Goal: Contribute content: Contribute content

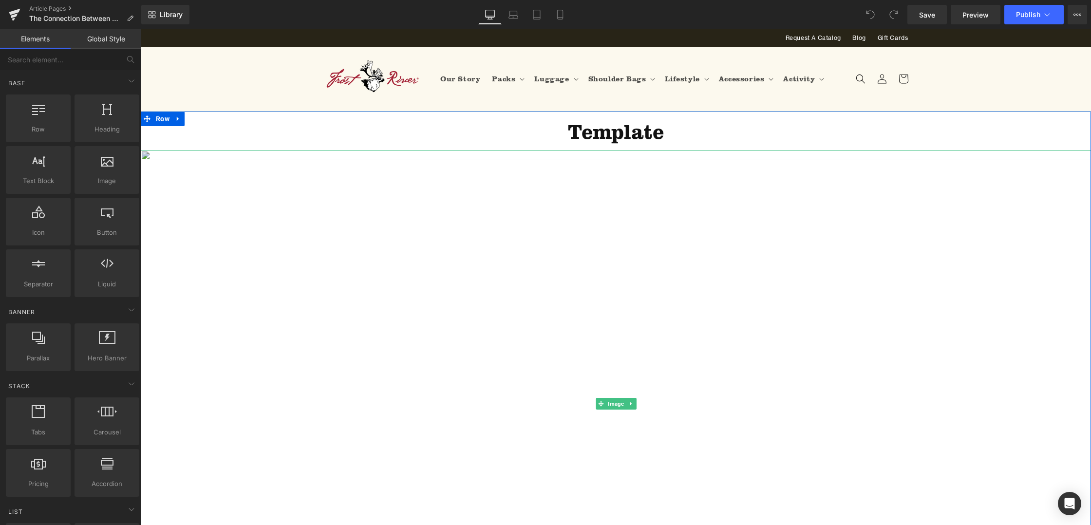
click at [791, 192] on img at bounding box center [616, 403] width 950 height 507
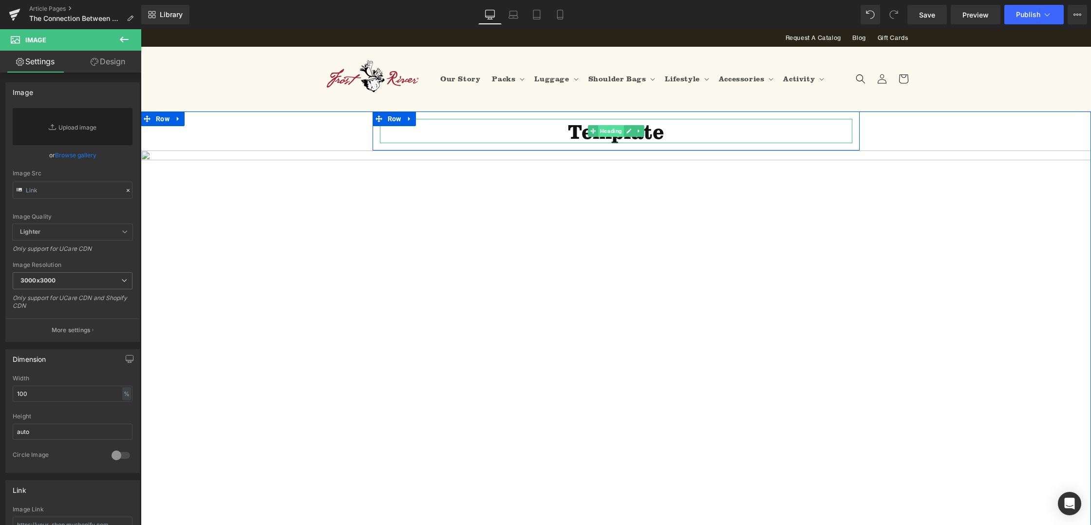
click at [608, 131] on span "Heading" at bounding box center [611, 131] width 26 height 12
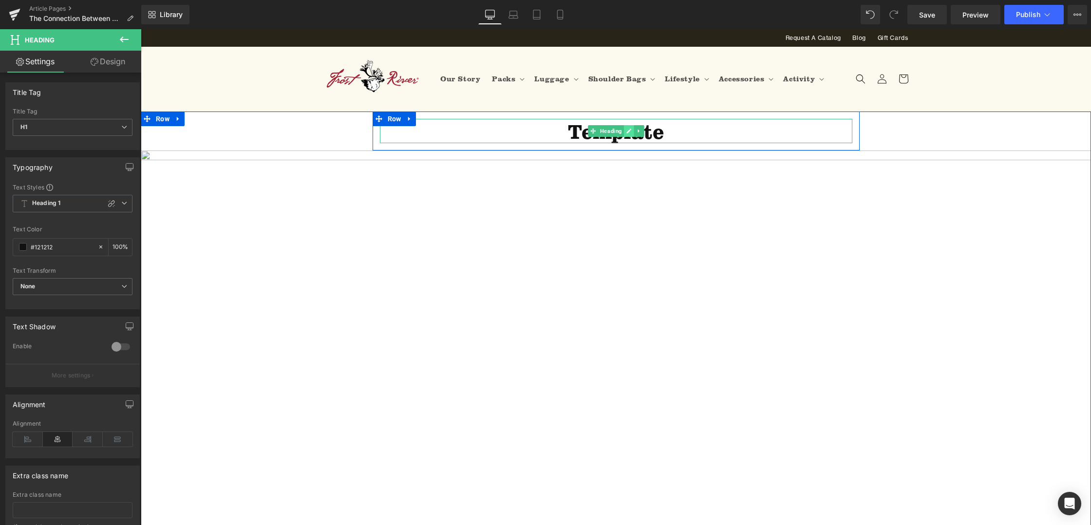
click at [629, 131] on icon at bounding box center [628, 131] width 5 height 5
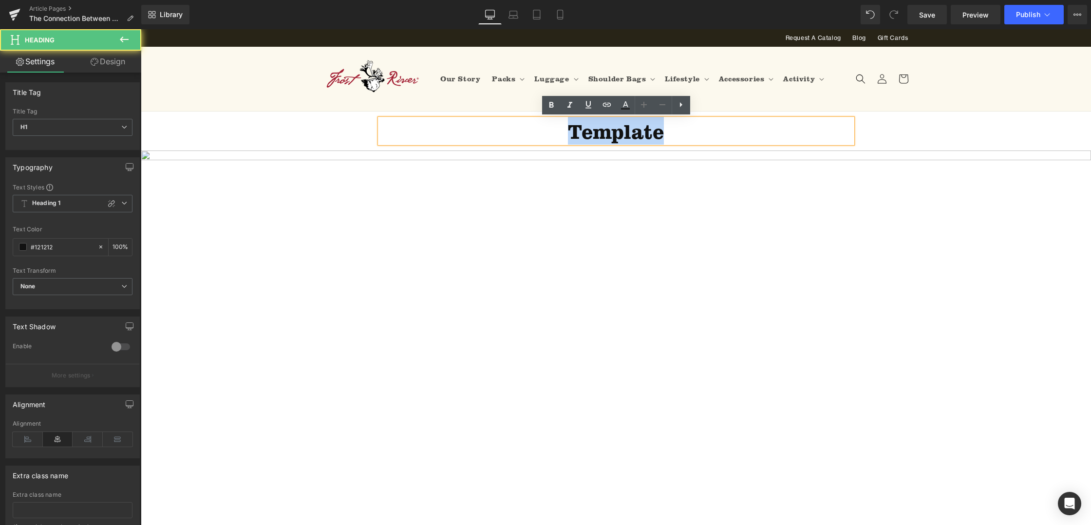
drag, startPoint x: 641, startPoint y: 133, endPoint x: 545, endPoint y: 129, distance: 96.0
click at [545, 129] on h1 "Template" at bounding box center [616, 131] width 472 height 25
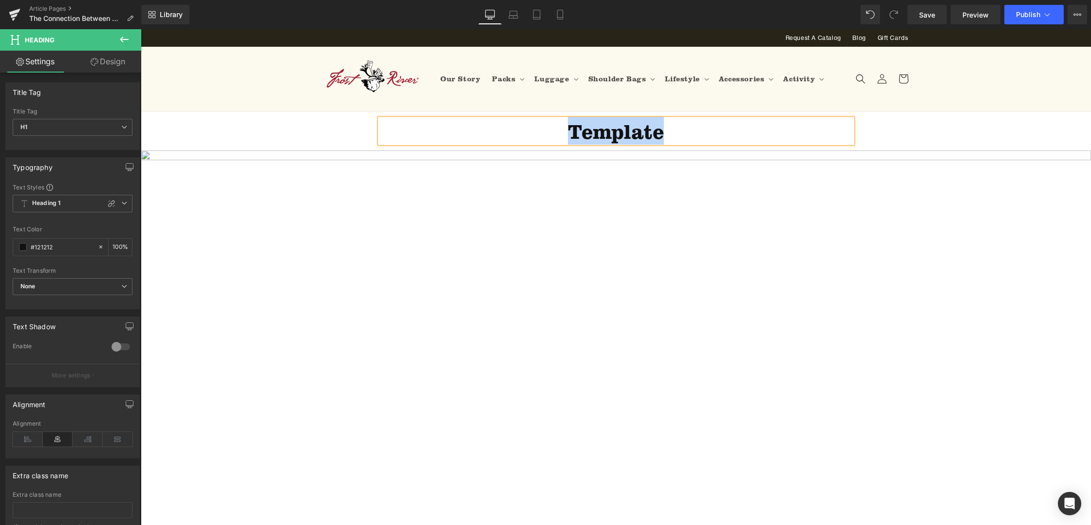
paste div
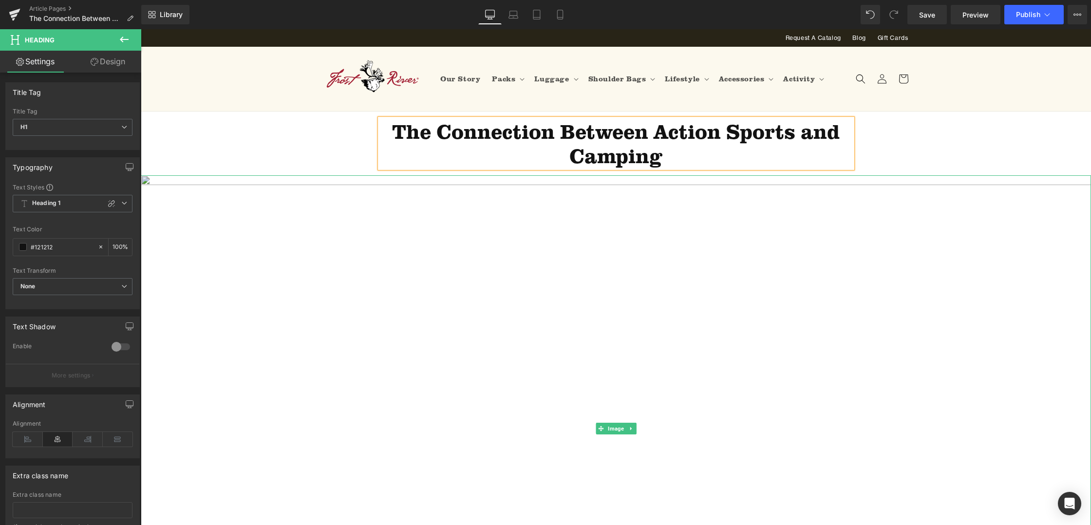
scroll to position [19, 0]
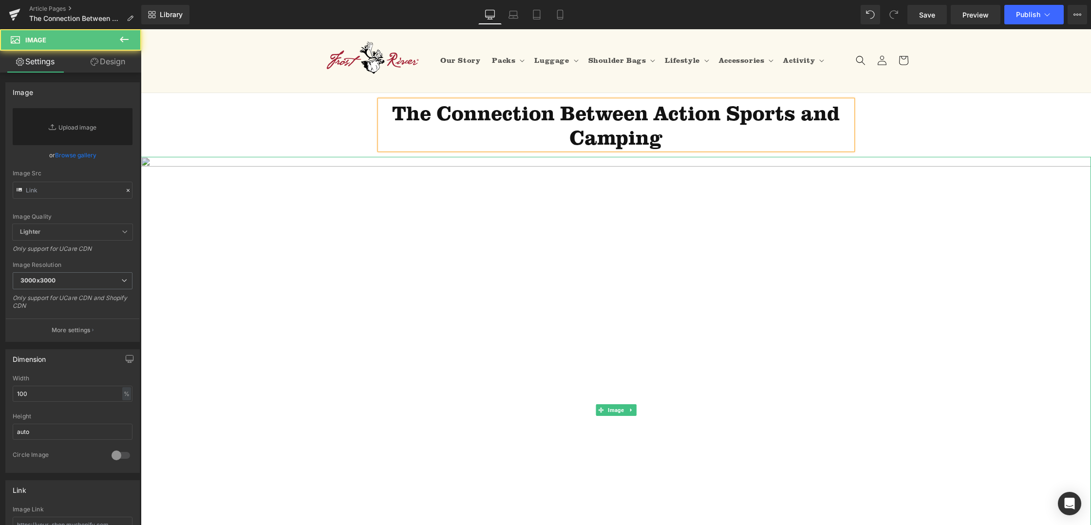
click at [659, 215] on img at bounding box center [616, 410] width 950 height 507
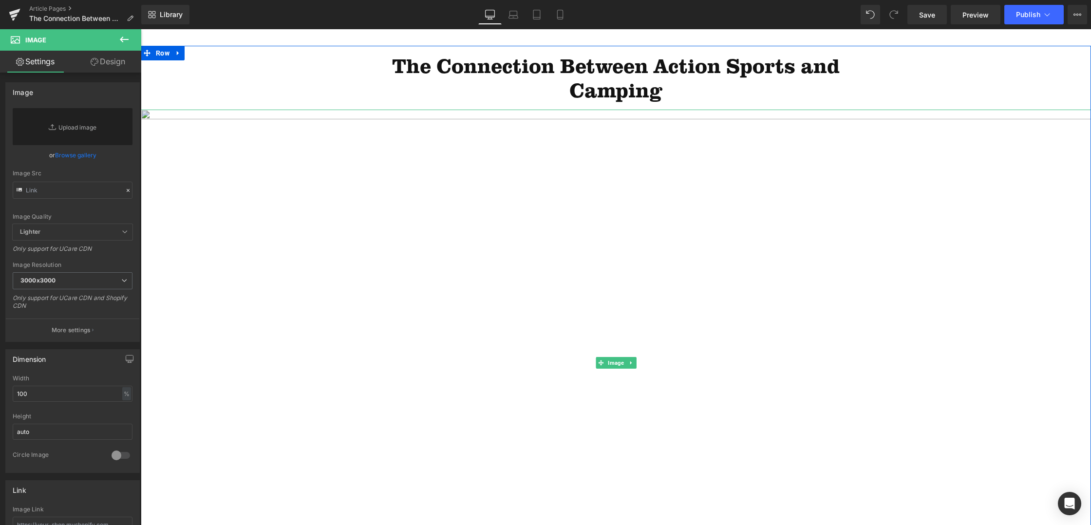
scroll to position [86, 0]
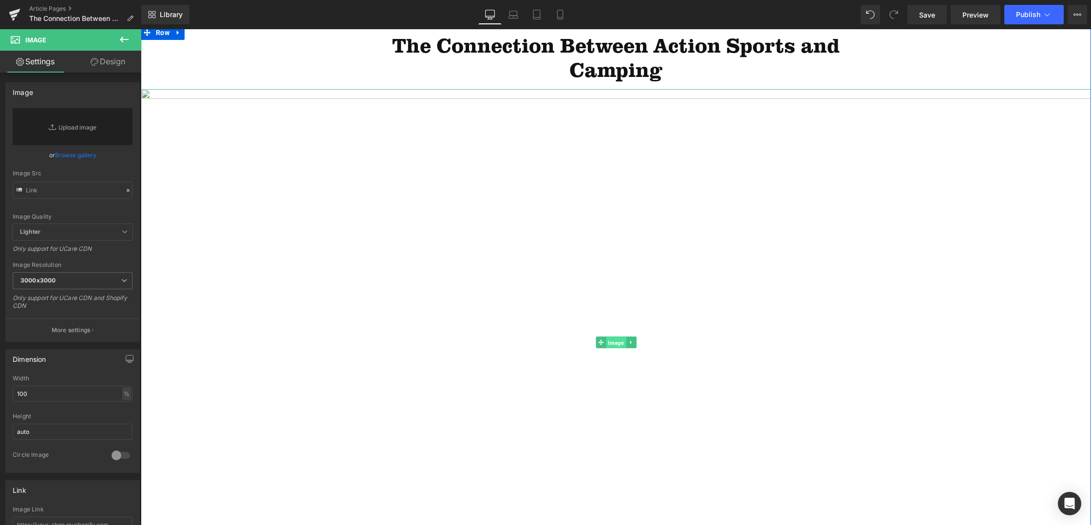
click at [614, 342] on span "Image" at bounding box center [616, 343] width 20 height 12
click at [57, 127] on link "Replace Image" at bounding box center [73, 126] width 120 height 37
type input "C:\fakepath\IMG_9471.jpg"
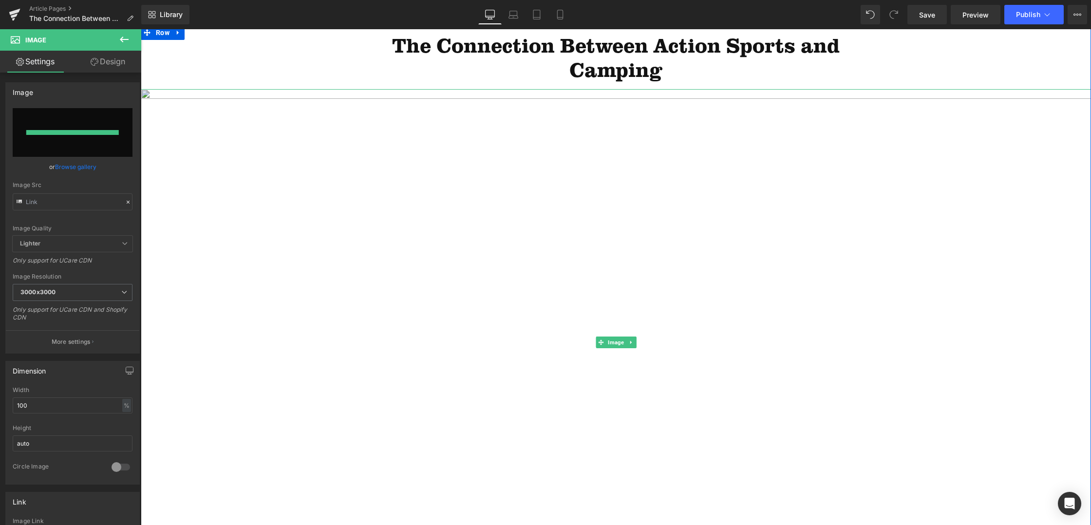
type input "[URL][DOMAIN_NAME]"
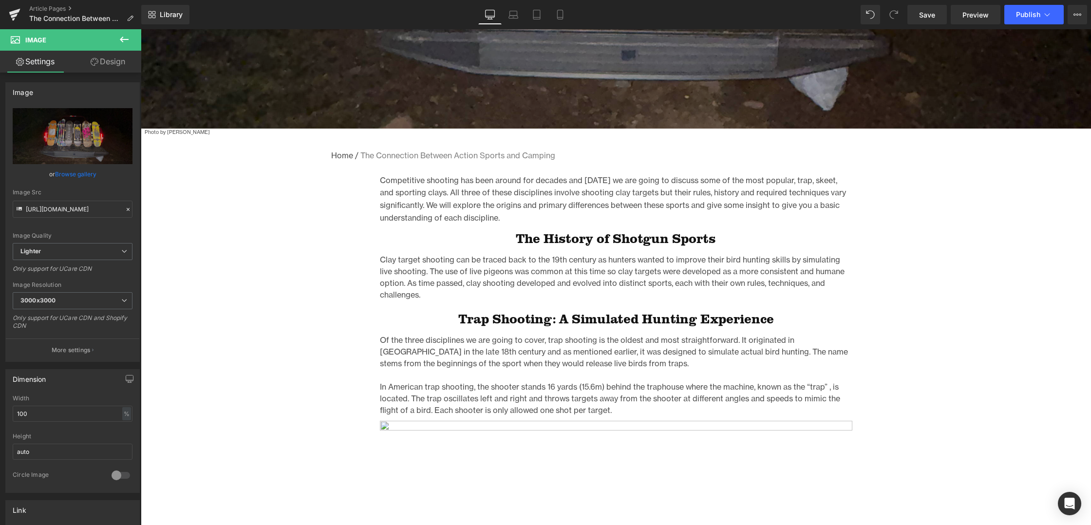
scroll to position [479, 0]
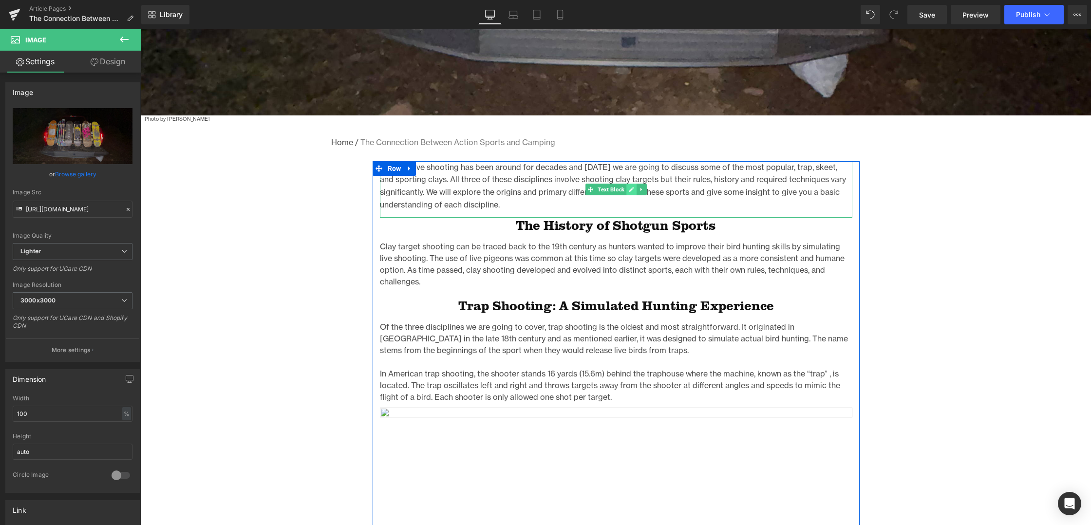
click at [633, 188] on icon at bounding box center [631, 189] width 5 height 5
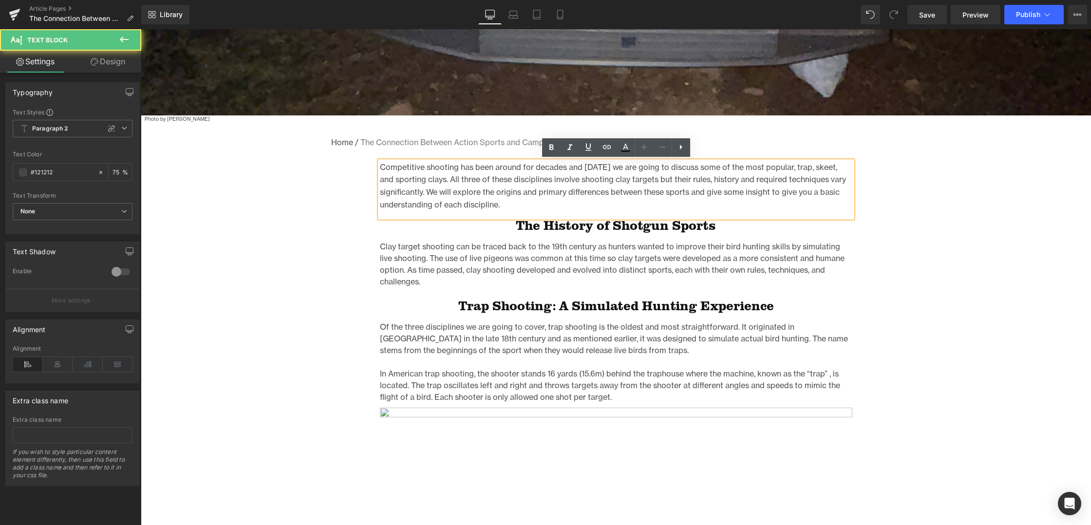
drag, startPoint x: 479, startPoint y: 205, endPoint x: 381, endPoint y: 169, distance: 103.5
click at [380, 169] on div "Competitive shooting has been around for decades and [DATE] we are going to dis…" at bounding box center [616, 189] width 472 height 56
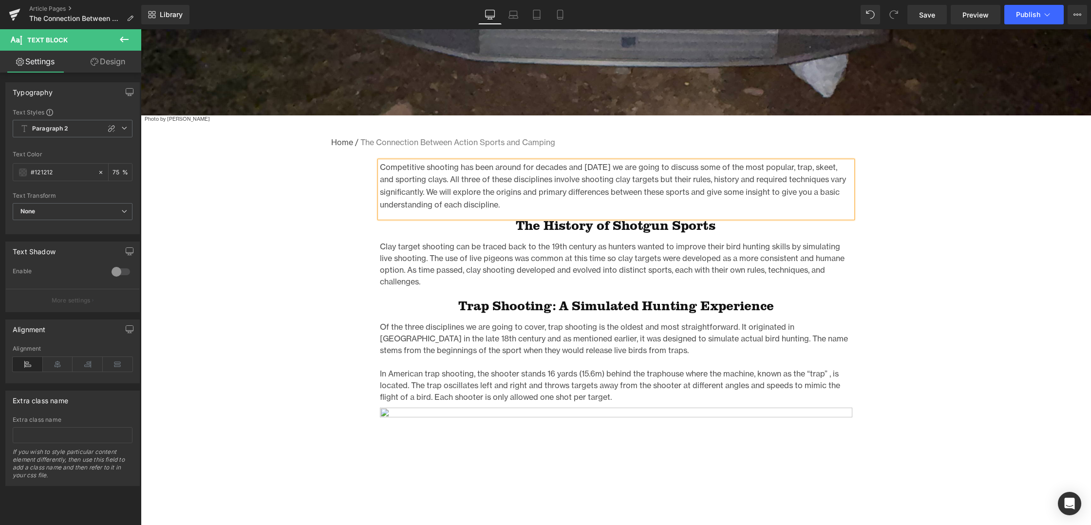
paste div
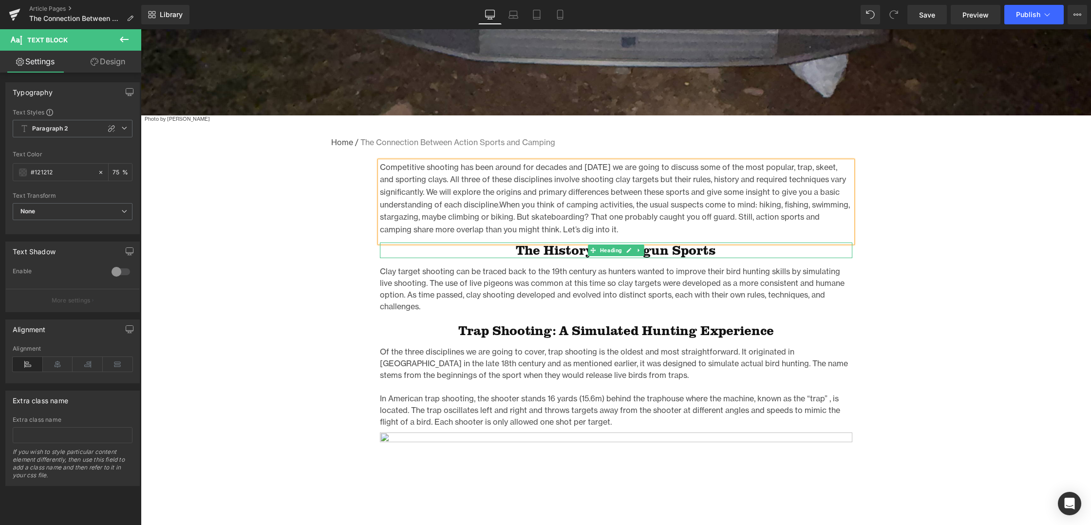
click at [689, 251] on h1 "The History of Shotgun Sports" at bounding box center [616, 251] width 472 height 16
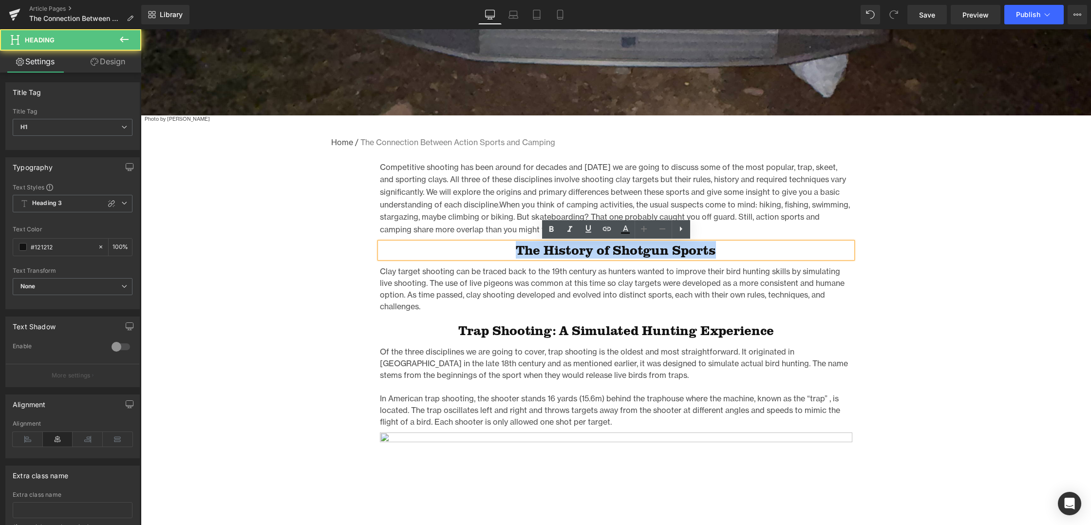
drag, startPoint x: 715, startPoint y: 251, endPoint x: 512, endPoint y: 250, distance: 203.1
click at [511, 250] on h1 "The History of Shotgun Sports" at bounding box center [616, 251] width 472 height 16
paste div
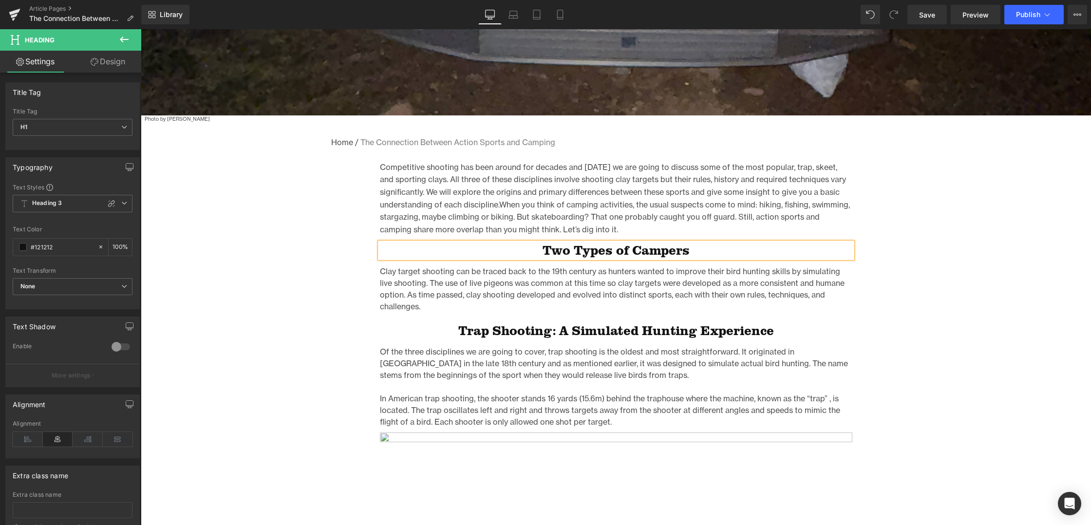
click at [591, 252] on h1 "Two Types of Campers" at bounding box center [616, 251] width 472 height 16
click at [23, 436] on icon at bounding box center [28, 439] width 30 height 15
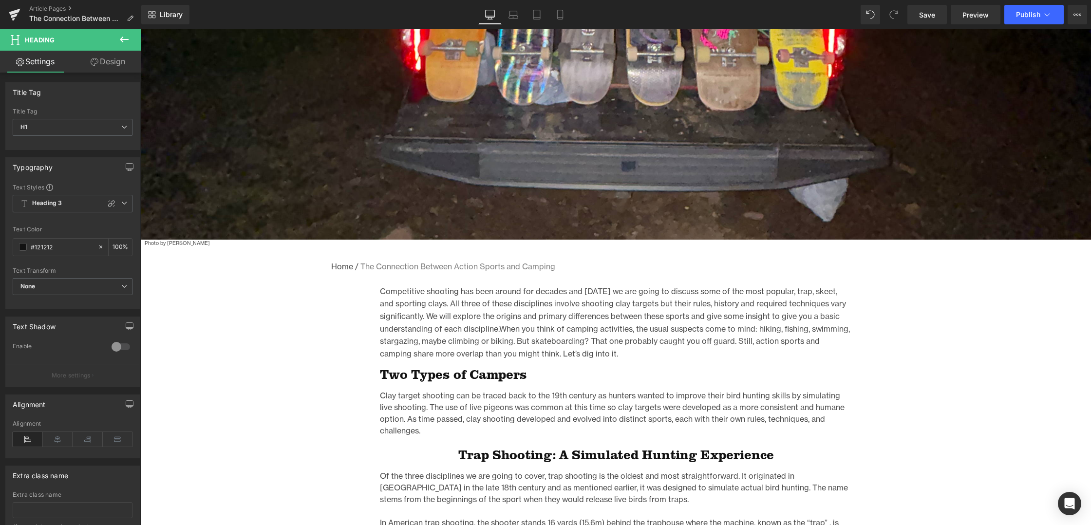
scroll to position [356, 0]
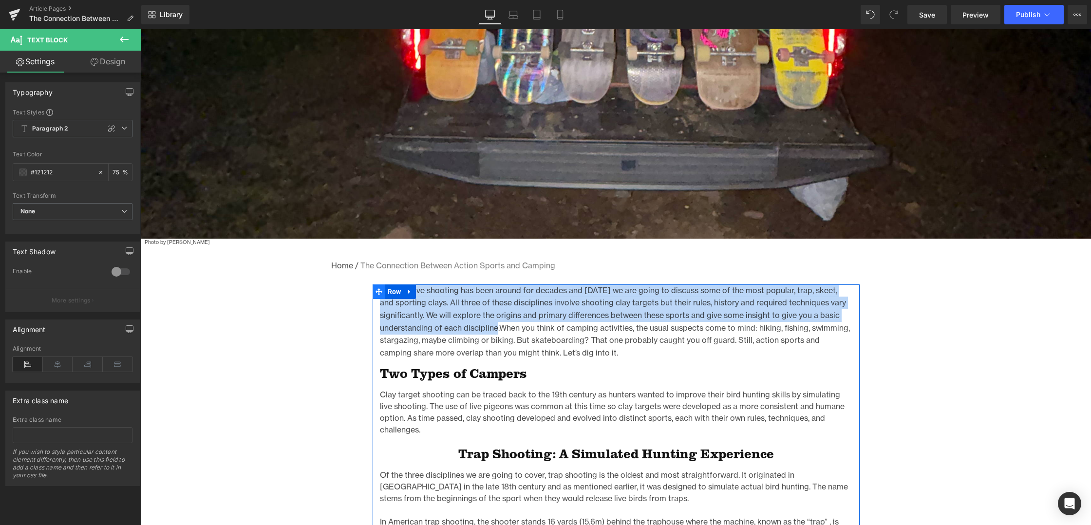
drag, startPoint x: 497, startPoint y: 329, endPoint x: 375, endPoint y: 287, distance: 129.8
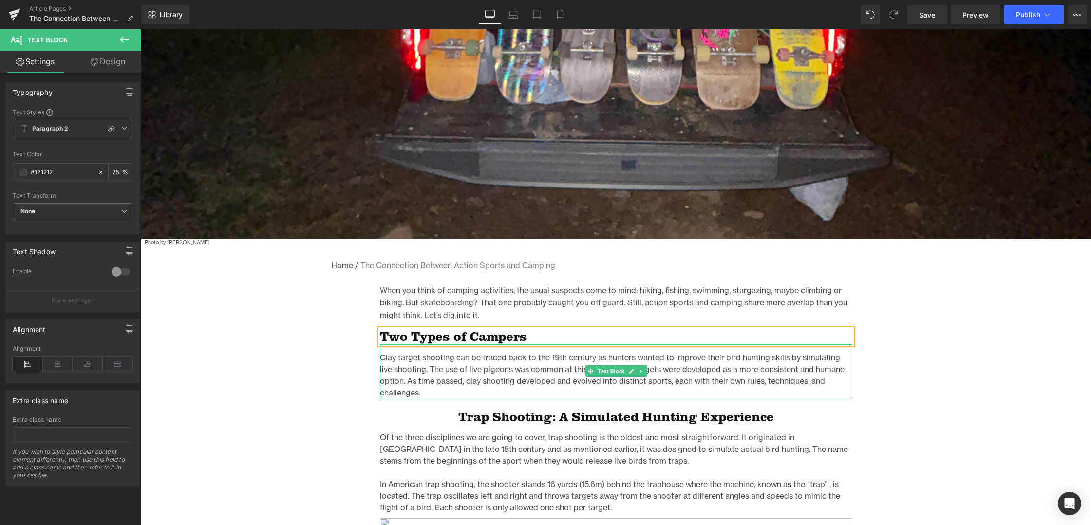
click at [458, 361] on p "Clay target shooting can be traced back to the 19th century as hunters wanted t…" at bounding box center [616, 375] width 472 height 47
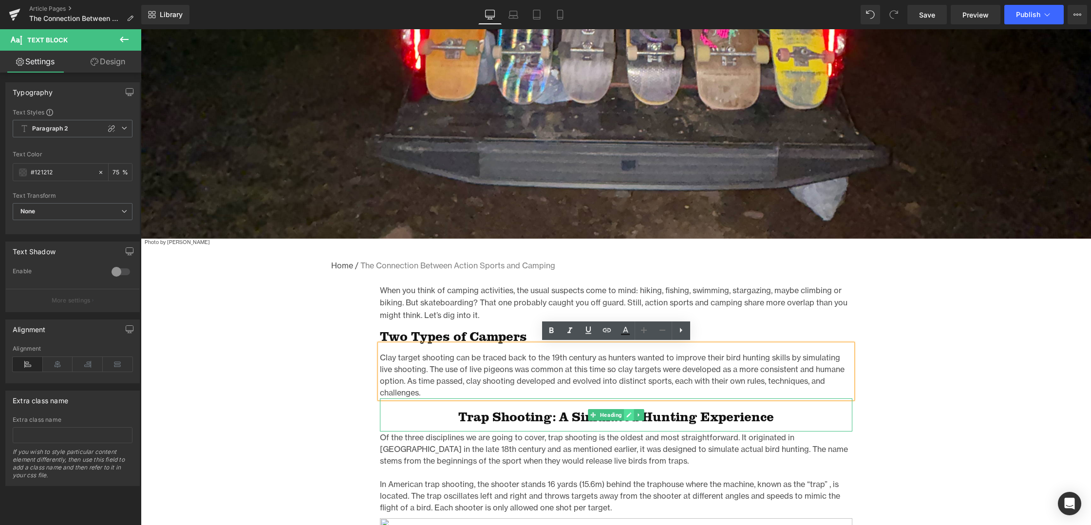
click at [627, 415] on icon at bounding box center [628, 415] width 5 height 5
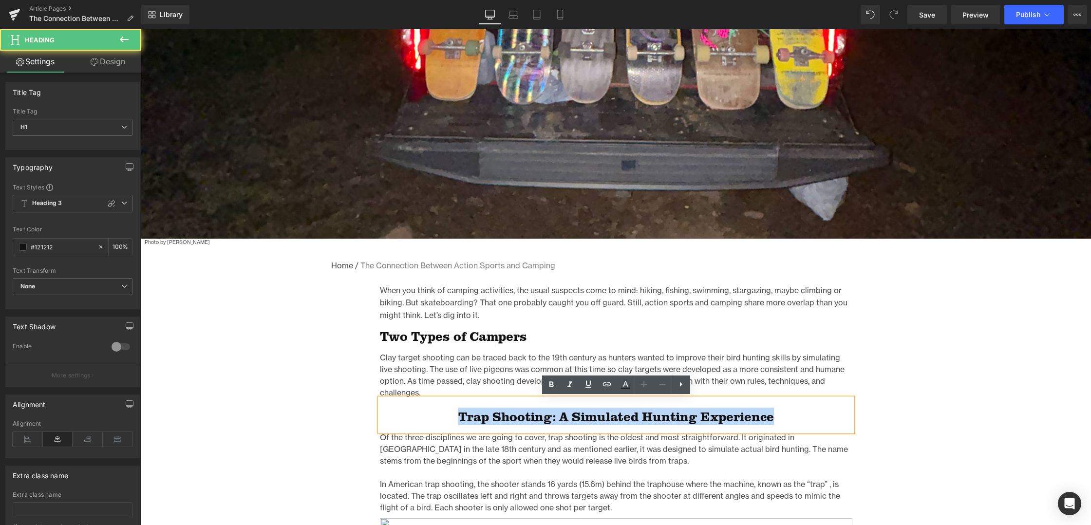
drag, startPoint x: 667, startPoint y: 419, endPoint x: 403, endPoint y: 418, distance: 263.5
click at [403, 418] on h1 "Trap Shooting: A Simulated Hunting Experience" at bounding box center [616, 417] width 472 height 16
paste div
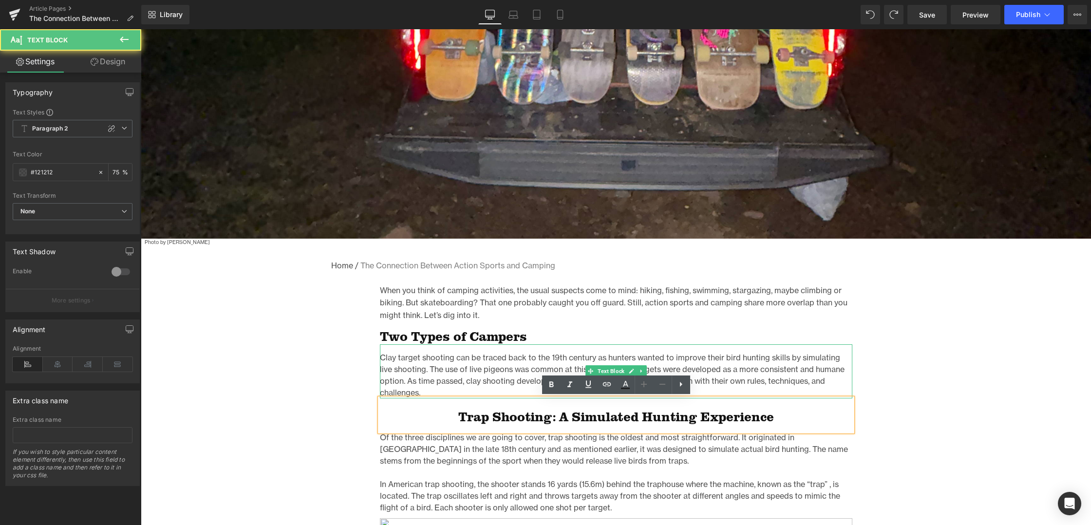
click at [404, 372] on p "Clay target shooting can be traced back to the 19th century as hunters wanted t…" at bounding box center [616, 375] width 472 height 47
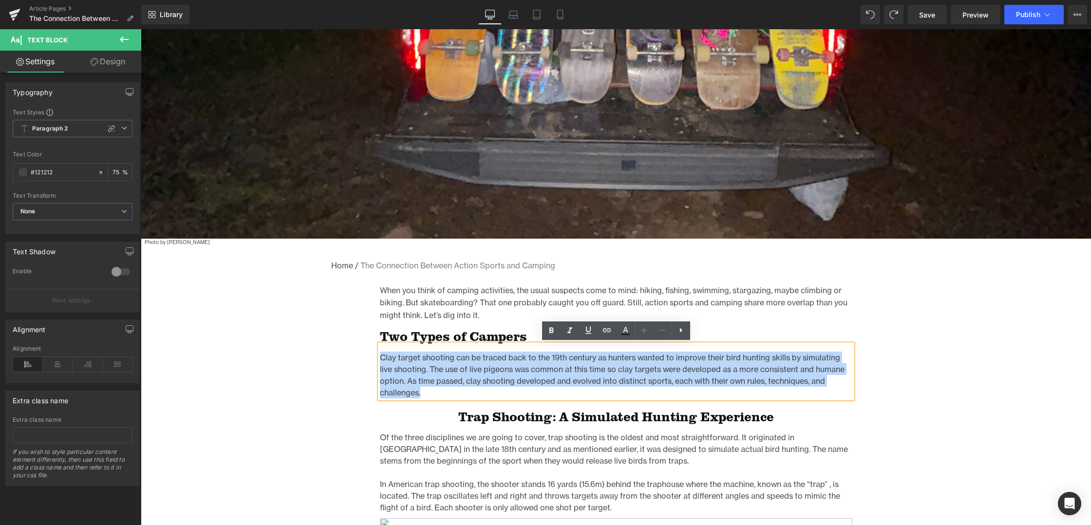
drag, startPoint x: 420, startPoint y: 395, endPoint x: 373, endPoint y: 356, distance: 61.5
paste div
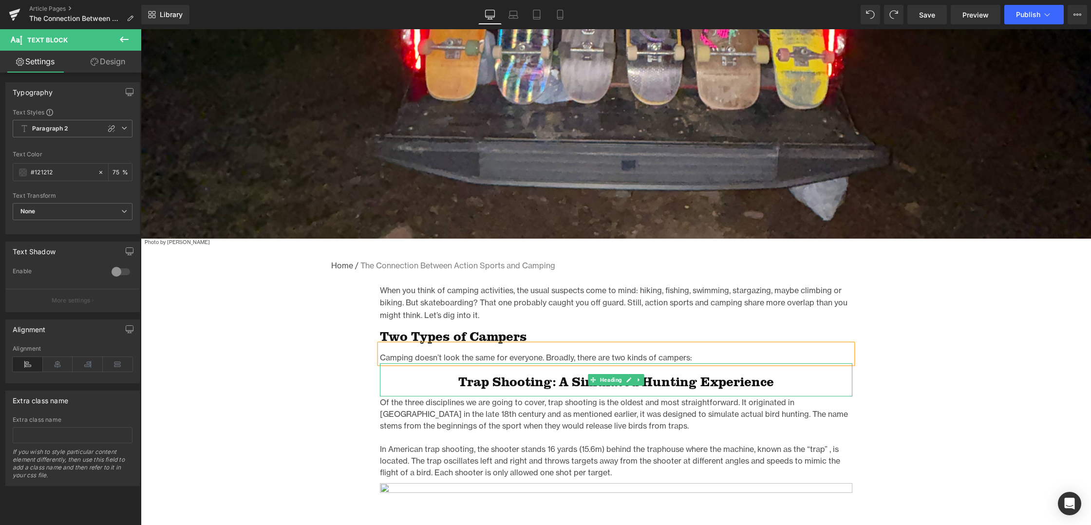
click at [526, 384] on h1 "Trap Shooting: A Simulated Hunting Experience" at bounding box center [616, 382] width 472 height 16
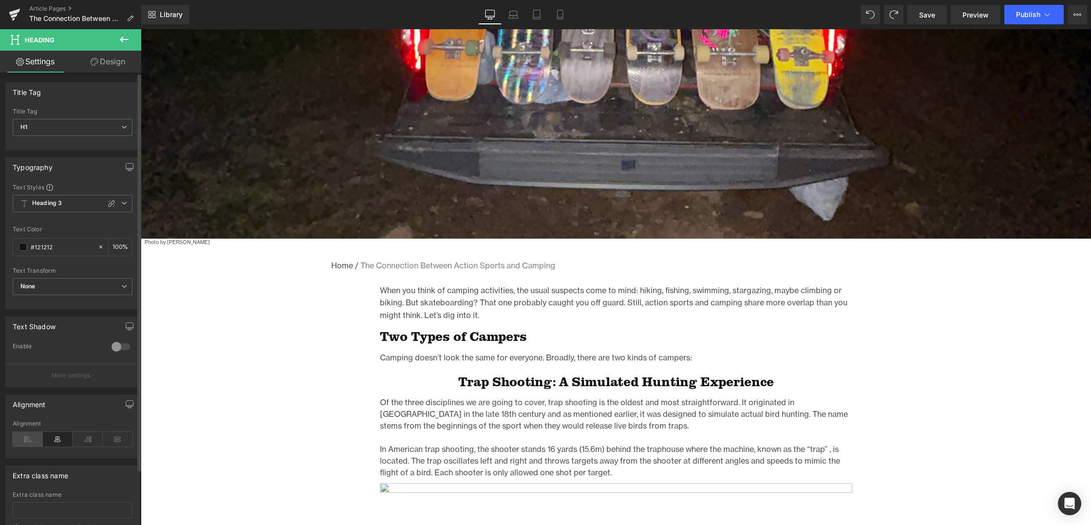
click at [24, 436] on icon at bounding box center [28, 439] width 30 height 15
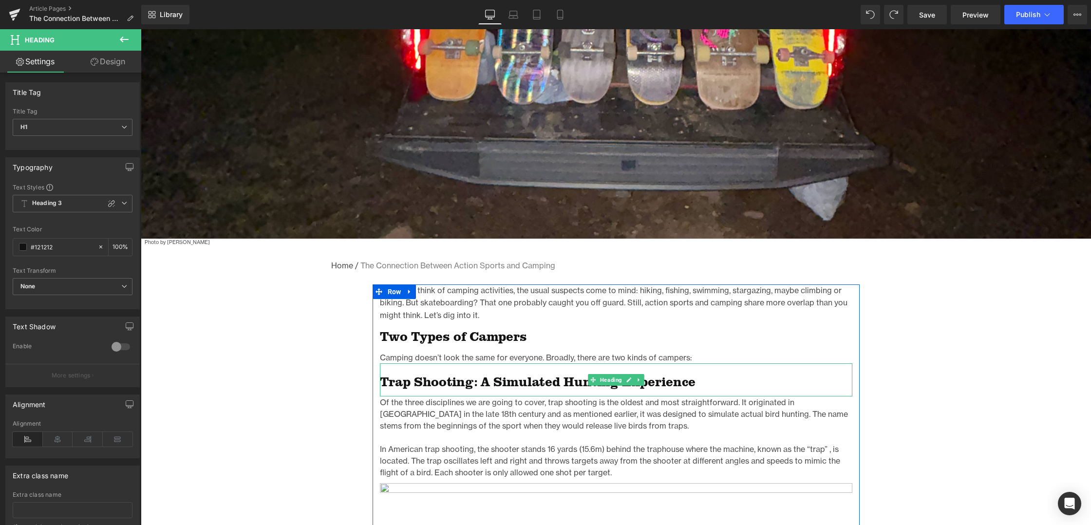
click at [444, 381] on h1 "Trap Shooting: A Simulated Hunting Experience" at bounding box center [616, 382] width 472 height 16
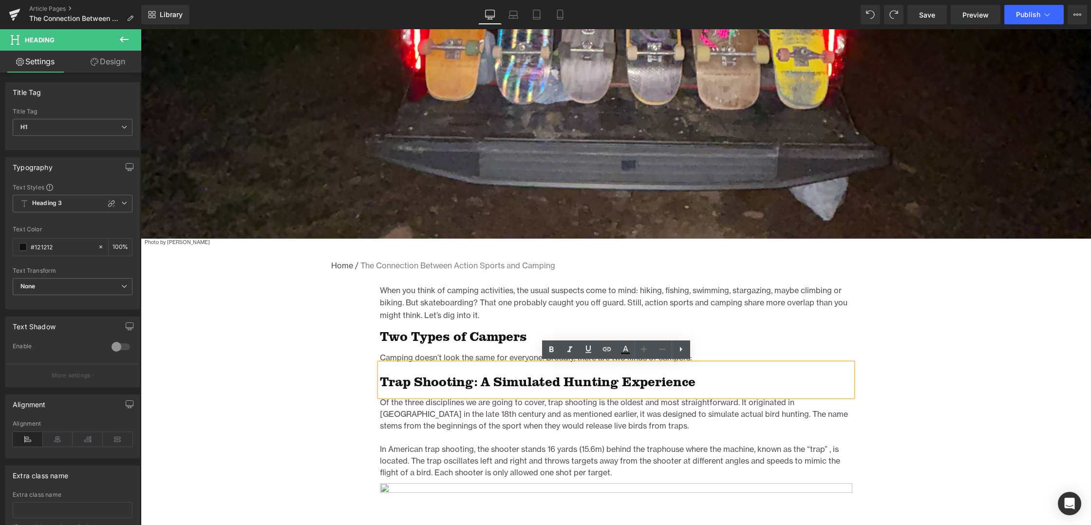
click at [695, 385] on h1 "Trap Shooting: A Simulated Hunting Experience" at bounding box center [616, 382] width 472 height 16
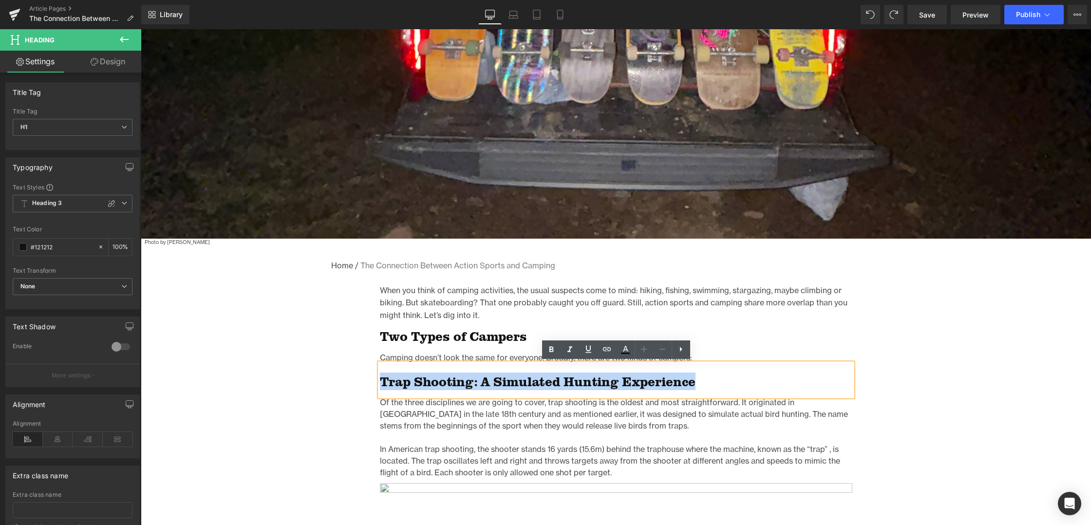
drag, startPoint x: 676, startPoint y: 385, endPoint x: 362, endPoint y: 377, distance: 313.2
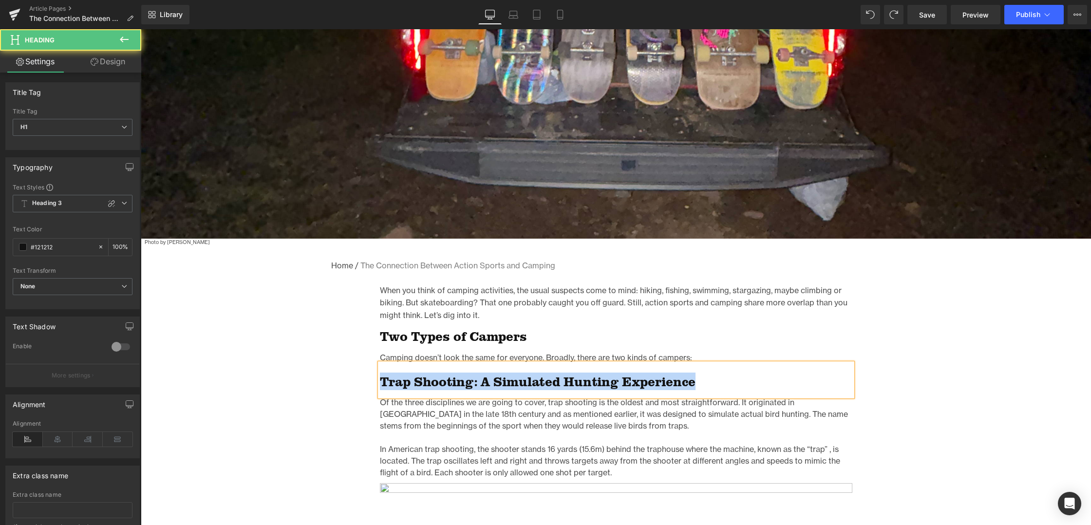
drag, startPoint x: 659, startPoint y: 381, endPoint x: 356, endPoint y: 379, distance: 302.9
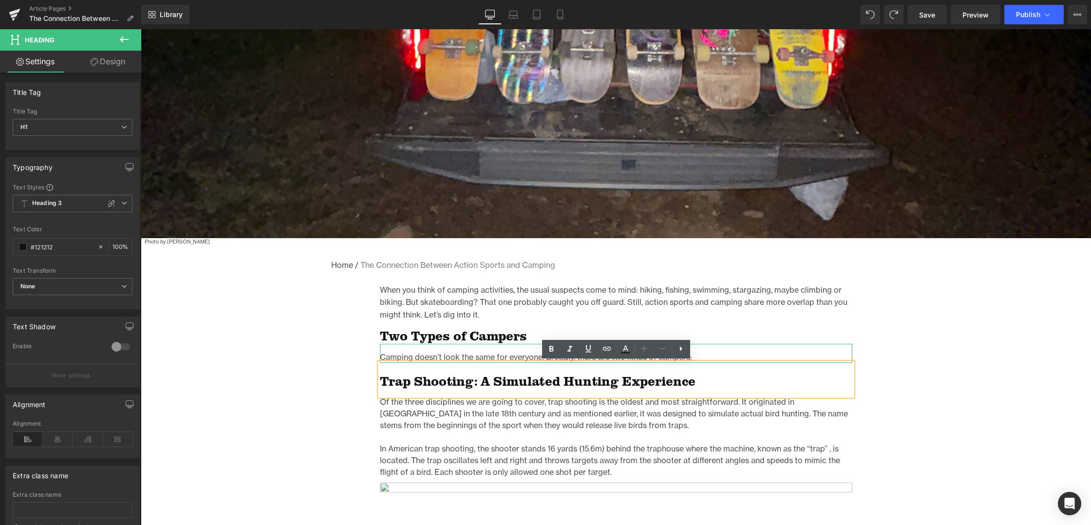
click at [461, 354] on p "Camping doesn’t look the same for everyone. Broadly, there are two kinds of cam…" at bounding box center [616, 357] width 472 height 12
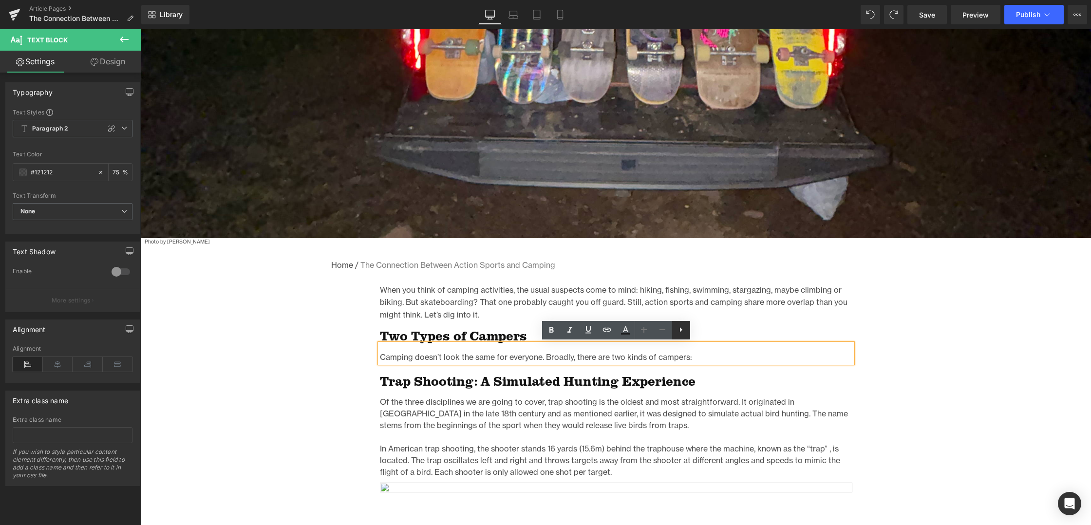
click at [683, 328] on icon at bounding box center [681, 330] width 12 height 12
click at [459, 381] on h1 "Trap Shooting: A Simulated Hunting Experience" at bounding box center [616, 382] width 472 height 16
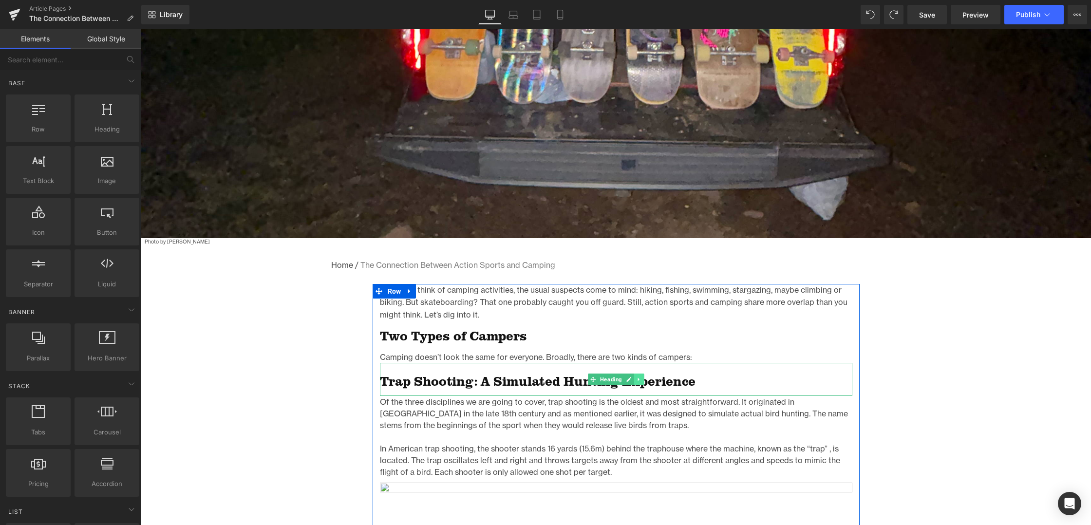
click at [639, 379] on icon at bounding box center [638, 379] width 1 height 3
click at [644, 355] on icon at bounding box center [640, 353] width 5 height 6
click at [636, 353] on icon at bounding box center [636, 352] width 5 height 5
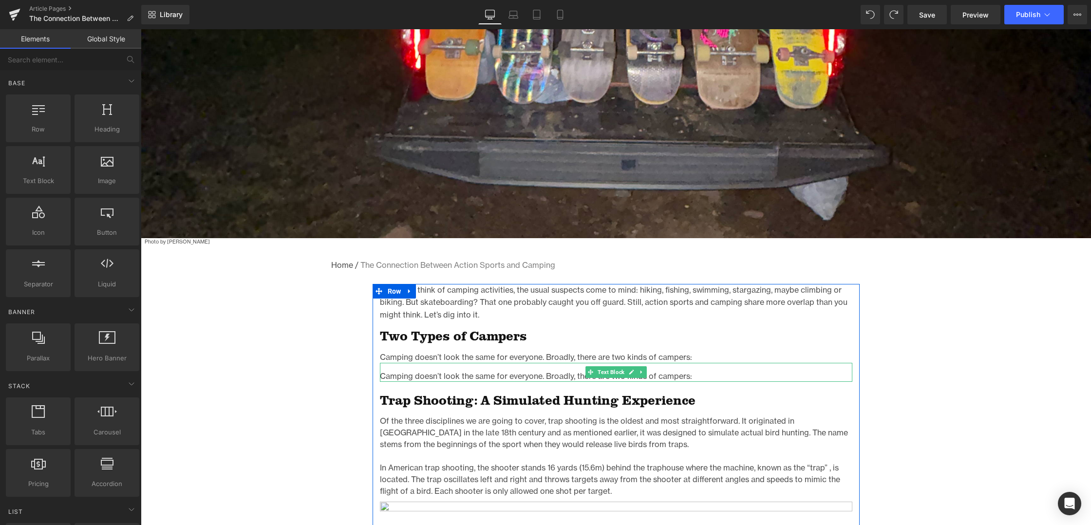
click at [496, 377] on p "Camping doesn’t look the same for everyone. Broadly, there are two kinds of cam…" at bounding box center [616, 376] width 472 height 12
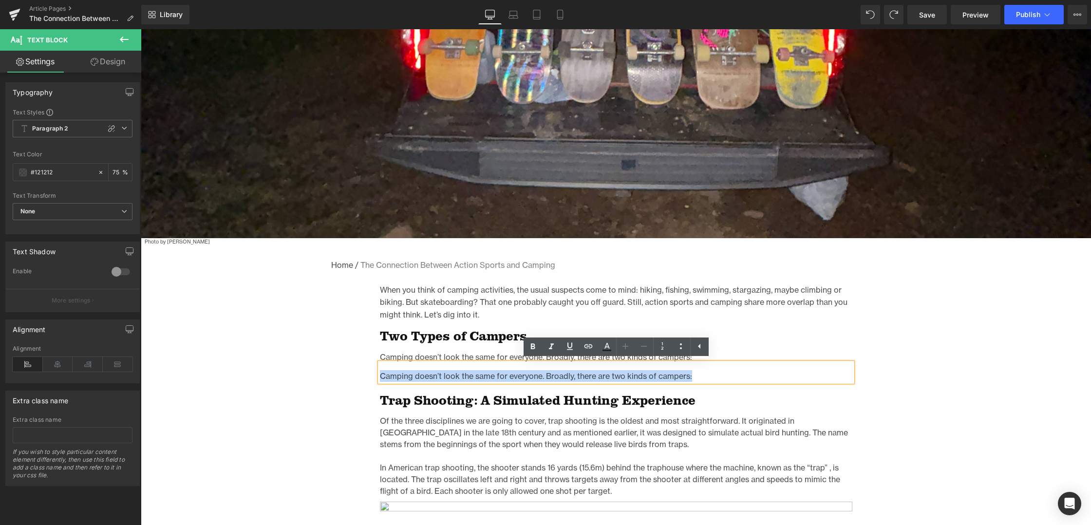
drag, startPoint x: 688, startPoint y: 376, endPoint x: 374, endPoint y: 376, distance: 314.6
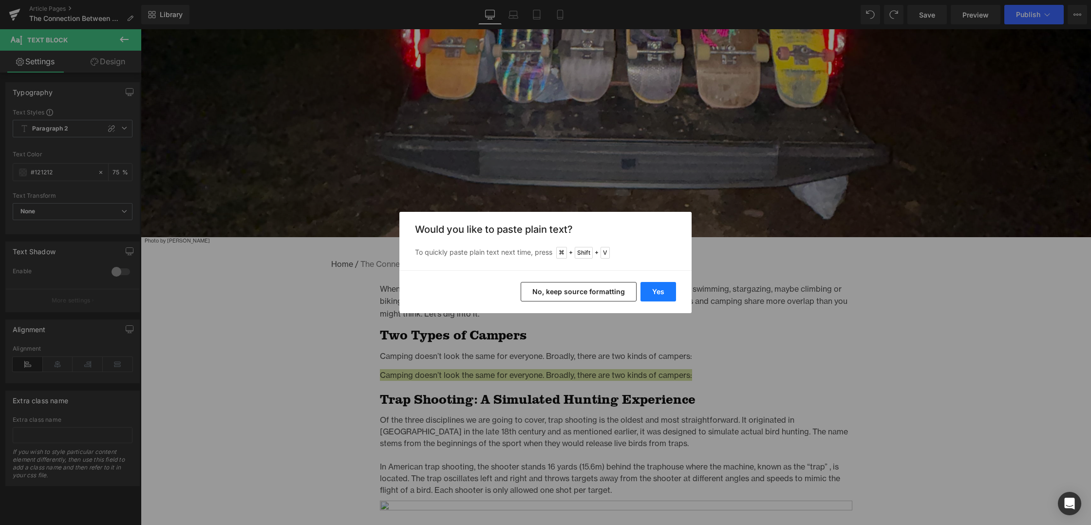
click at [656, 295] on button "Yes" at bounding box center [658, 291] width 36 height 19
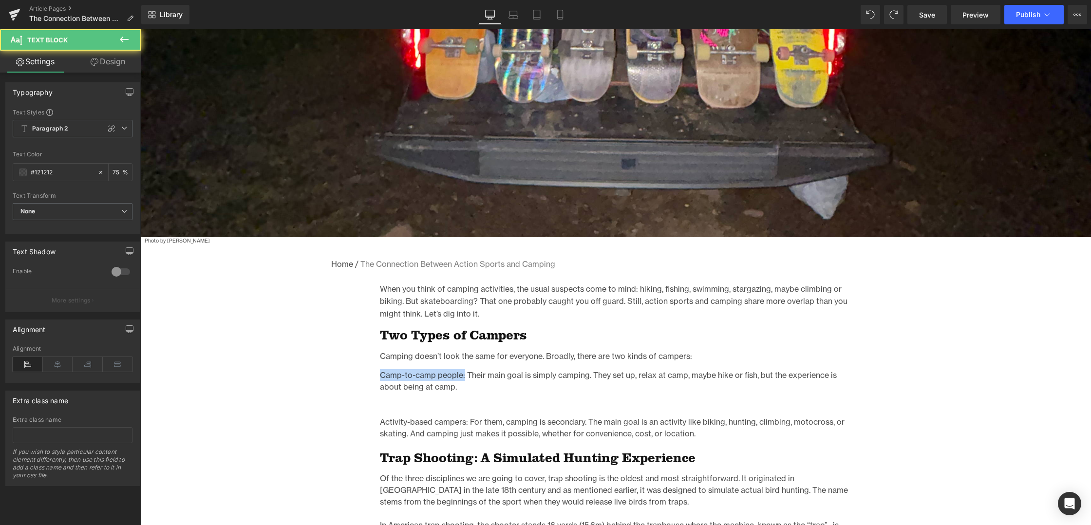
drag, startPoint x: 448, startPoint y: 376, endPoint x: 365, endPoint y: 376, distance: 82.3
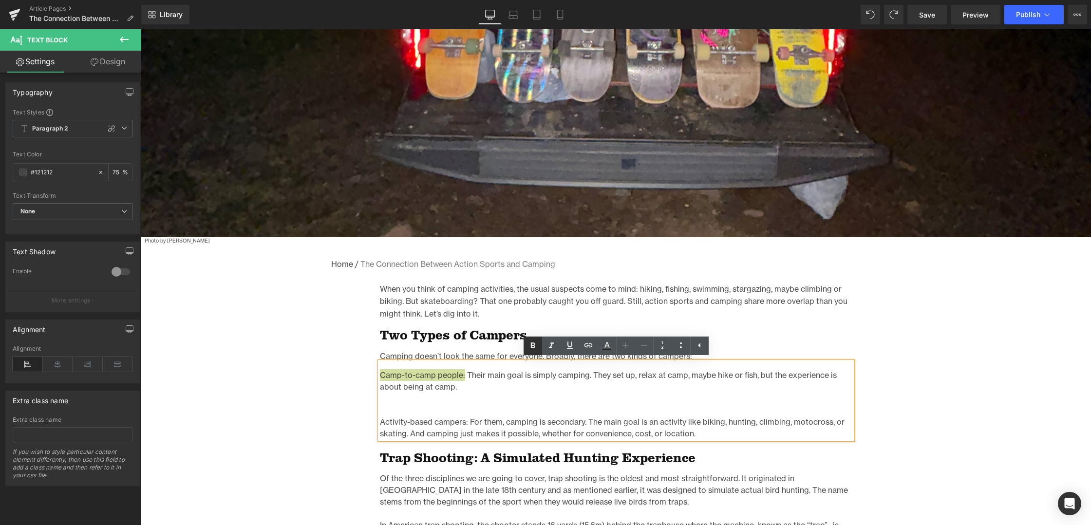
click at [533, 344] on icon at bounding box center [533, 346] width 12 height 12
click at [380, 375] on strong "Camp-to-camp people:" at bounding box center [423, 375] width 87 height 10
click at [681, 347] on icon at bounding box center [681, 345] width 12 height 12
click at [406, 407] on li at bounding box center [616, 410] width 472 height 12
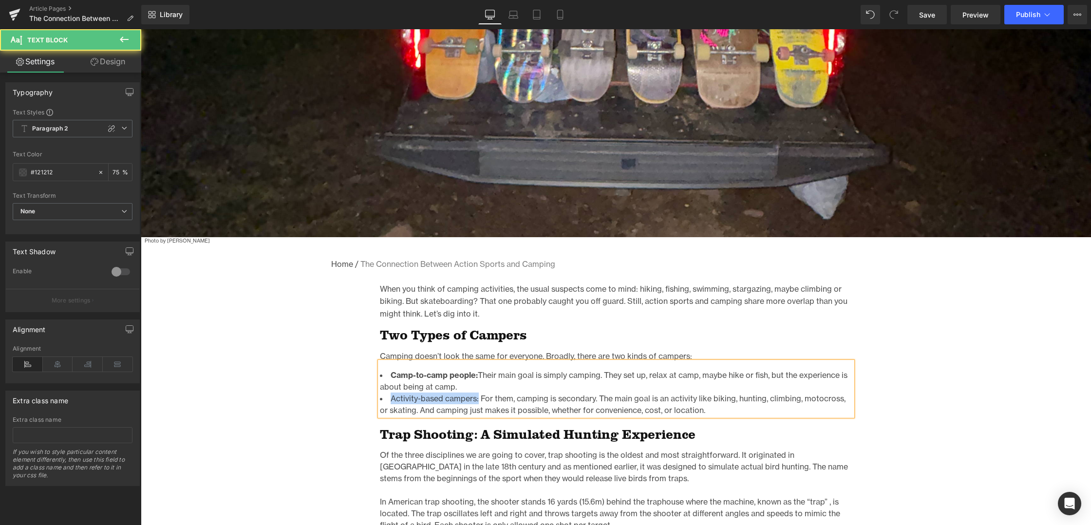
drag, startPoint x: 474, startPoint y: 399, endPoint x: 391, endPoint y: 402, distance: 83.8
click at [391, 403] on li "Activity-based campers: For them, camping is secondary. The main goal is an act…" at bounding box center [616, 404] width 472 height 23
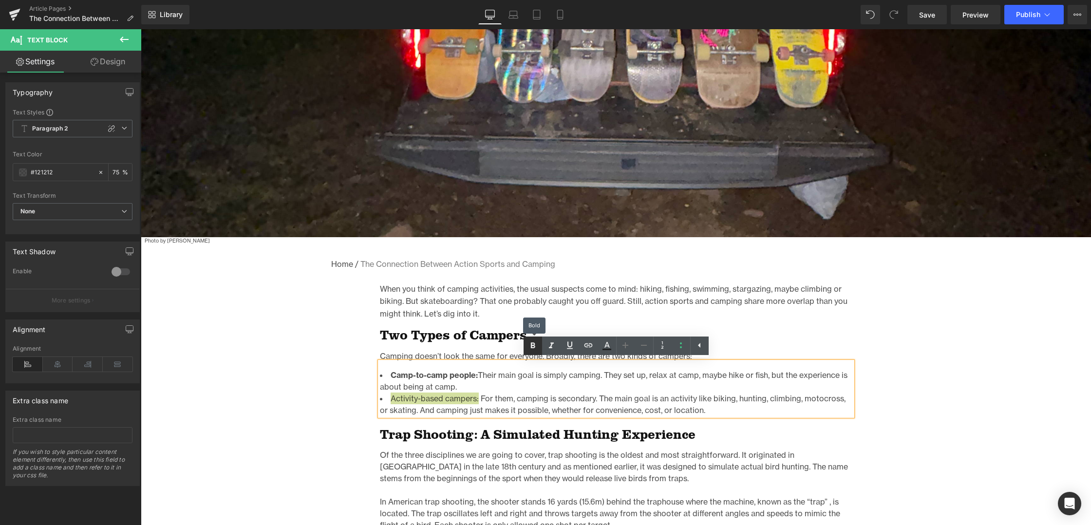
click at [530, 346] on icon at bounding box center [533, 346] width 12 height 12
click at [515, 405] on li "Activity-based campers: For them, camping is secondary. The main goal is an act…" at bounding box center [616, 404] width 472 height 23
drag, startPoint x: 472, startPoint y: 376, endPoint x: 379, endPoint y: 378, distance: 93.0
click at [380, 378] on li "Camp-to-camp people: Their main goal is simply camping. They set up, relax at c…" at bounding box center [616, 380] width 472 height 23
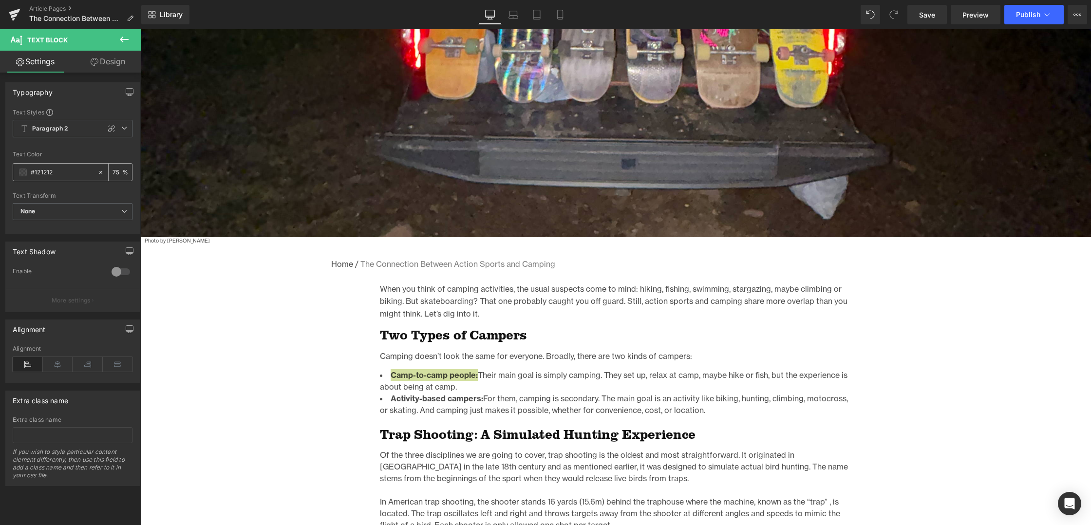
click at [26, 174] on span at bounding box center [23, 173] width 8 height 8
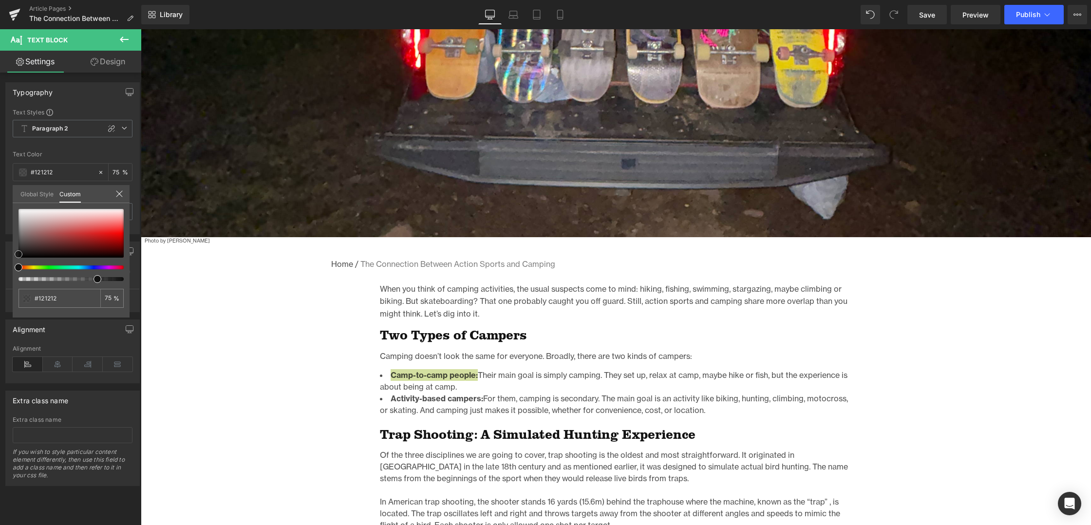
type input "#251c1c"
type input "#211b1b"
type input "#0f0f0f"
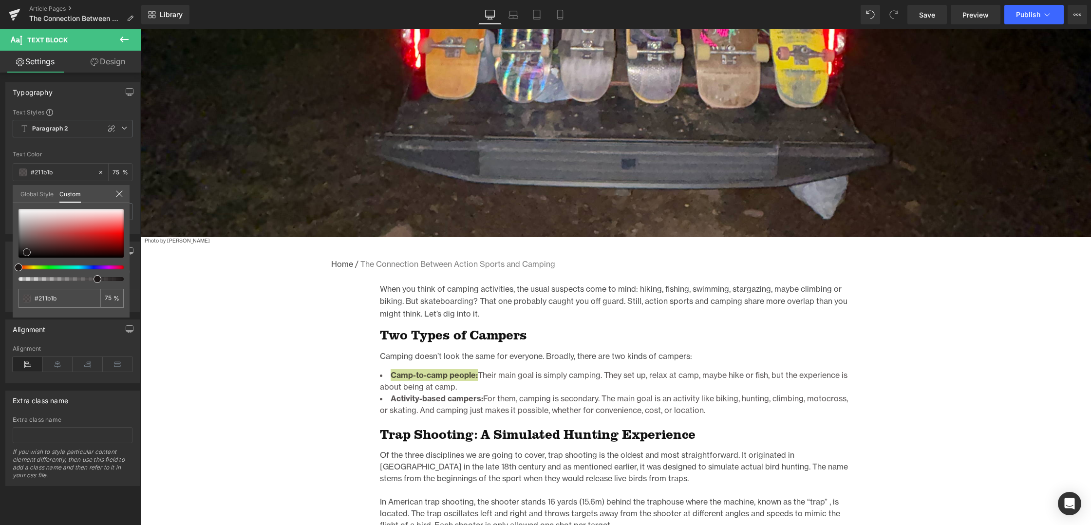
type input "#0f0f0f"
type input "#020202"
type input "#000000"
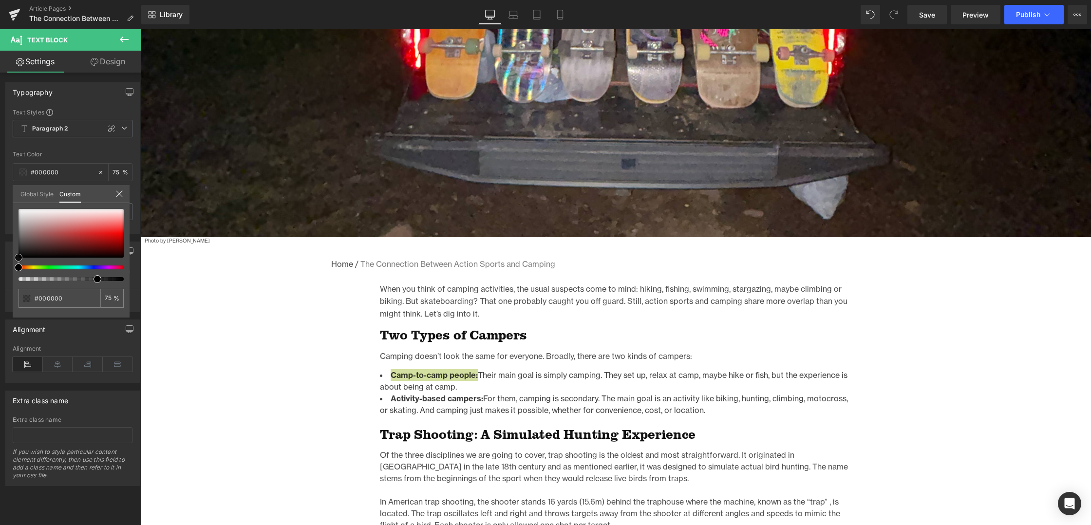
drag, startPoint x: 27, startPoint y: 252, endPoint x: 0, endPoint y: 266, distance: 30.1
click at [0, 234] on div "Typography Text Styles Custom Paragraph 1 Paragraph 2 Paragraph 3 Paragraph 4 P…" at bounding box center [73, 154] width 146 height 159
click at [111, 298] on input "75" at bounding box center [109, 298] width 9 height 7
type input "79"
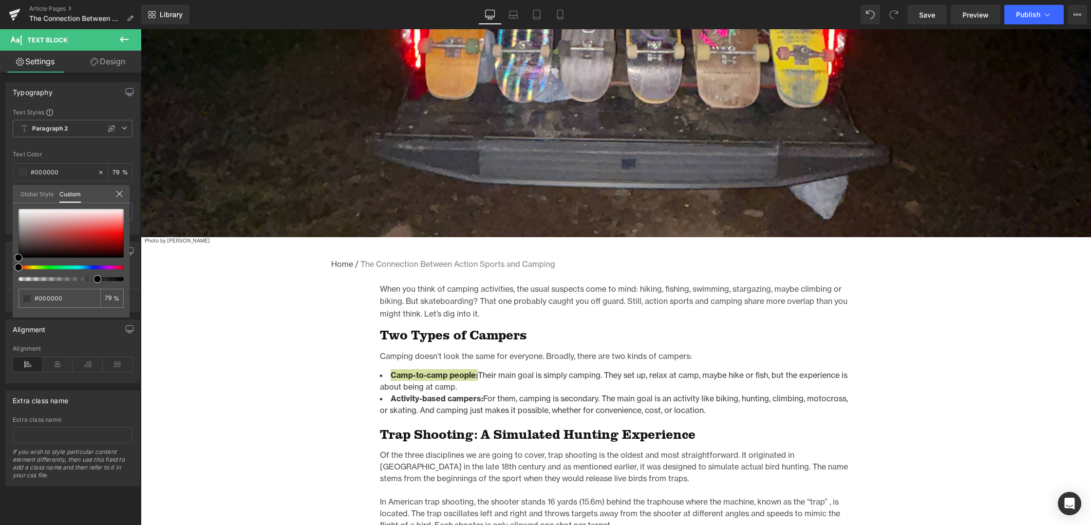
type input "89"
type input "100"
drag, startPoint x: 249, startPoint y: 308, endPoint x: 155, endPoint y: 281, distance: 98.0
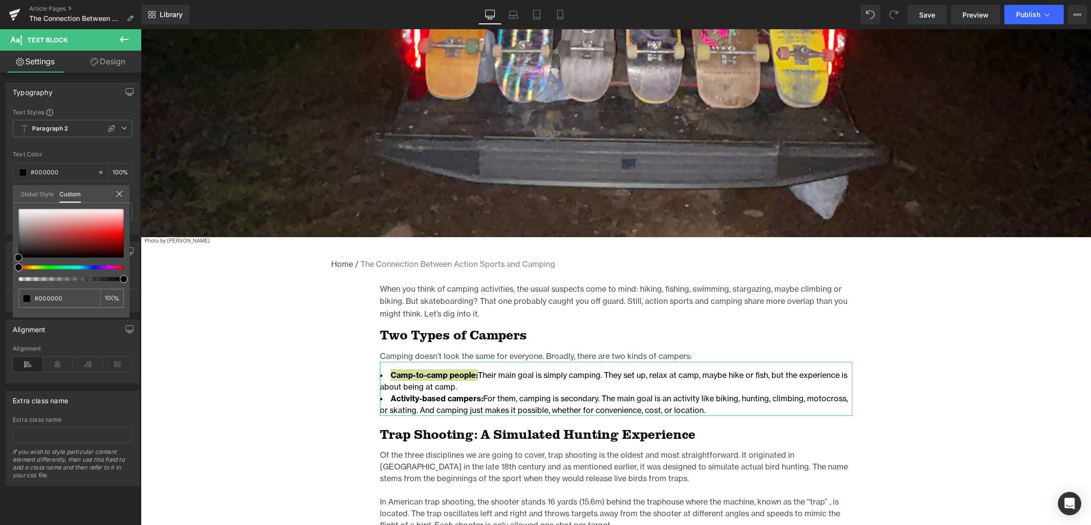
drag, startPoint x: 123, startPoint y: 279, endPoint x: 139, endPoint y: 281, distance: 16.1
click at [139, 234] on div "Typography Text Styles Custom Paragraph 1 Paragraph 2 Paragraph 3 Paragraph 4 P…" at bounding box center [73, 154] width 146 height 159
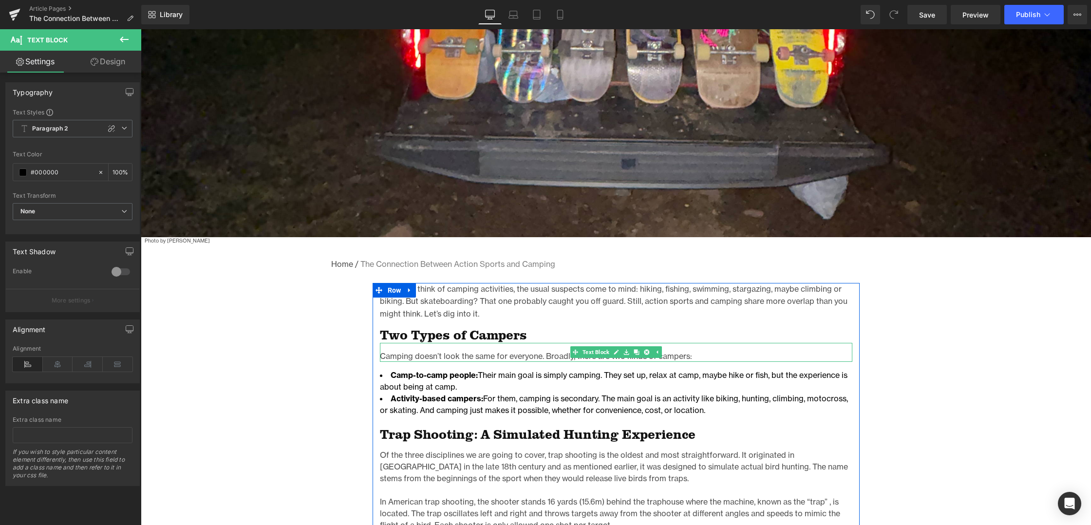
click at [526, 357] on p "Camping doesn’t look the same for everyone. Broadly, there are two kinds of cam…" at bounding box center [616, 356] width 472 height 12
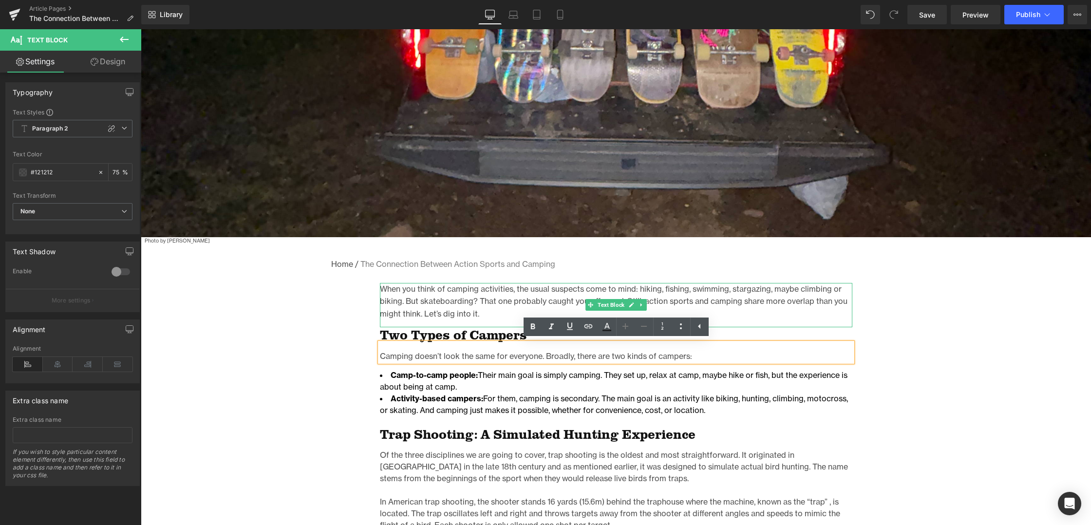
click at [446, 301] on p "When you think of camping activities, the usual suspects come to mind: hiking, …" at bounding box center [616, 302] width 472 height 38
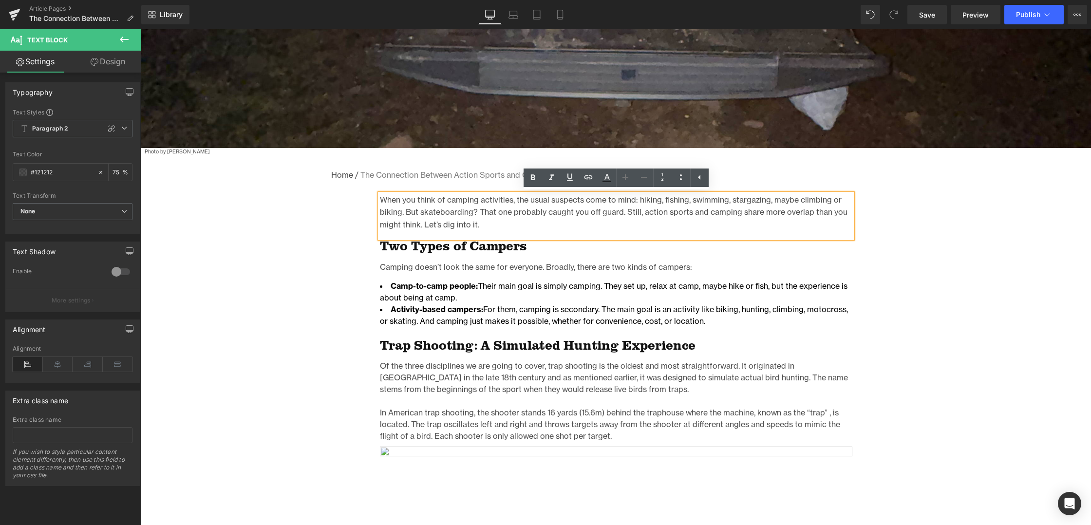
scroll to position [448, 0]
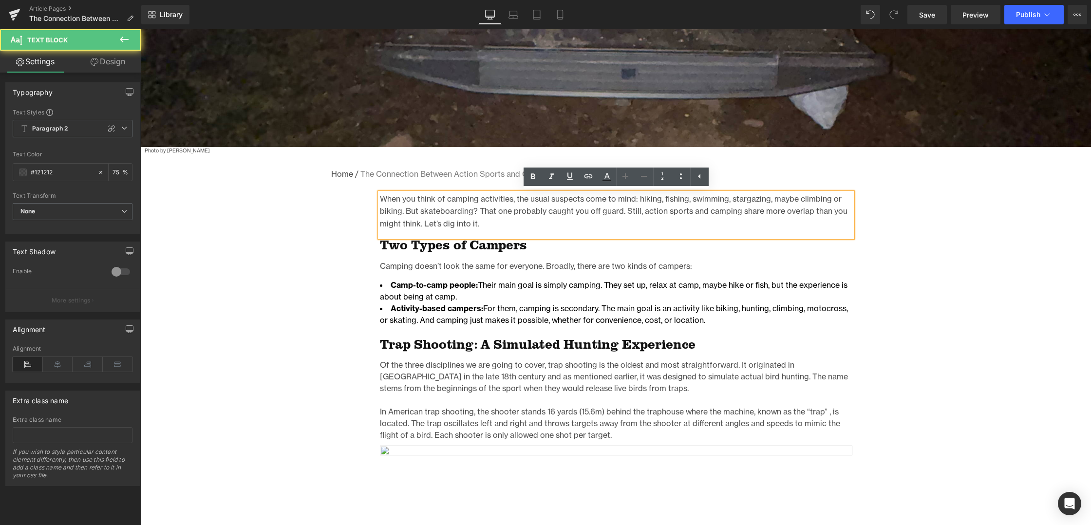
click at [421, 210] on p "When you think of camping activities, the usual suspects come to mind: hiking, …" at bounding box center [616, 212] width 472 height 38
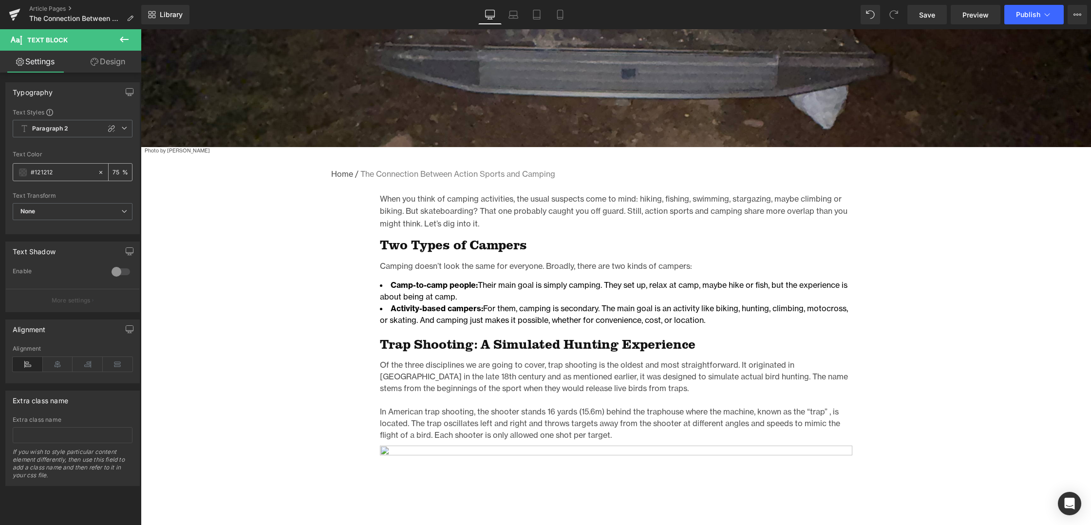
click at [115, 174] on input "75" at bounding box center [118, 172] width 10 height 11
click at [109, 173] on div "75 %" at bounding box center [120, 172] width 23 height 17
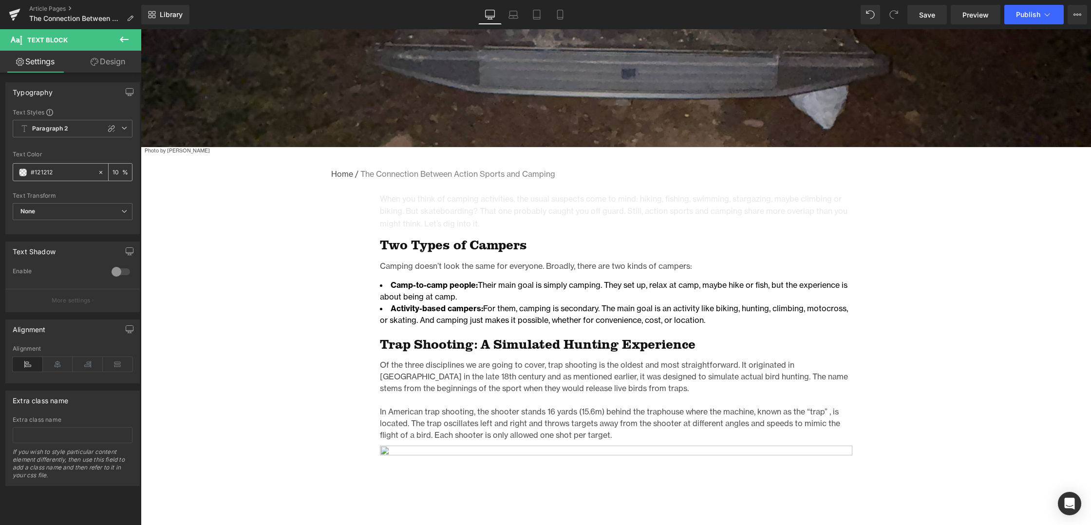
type input "100"
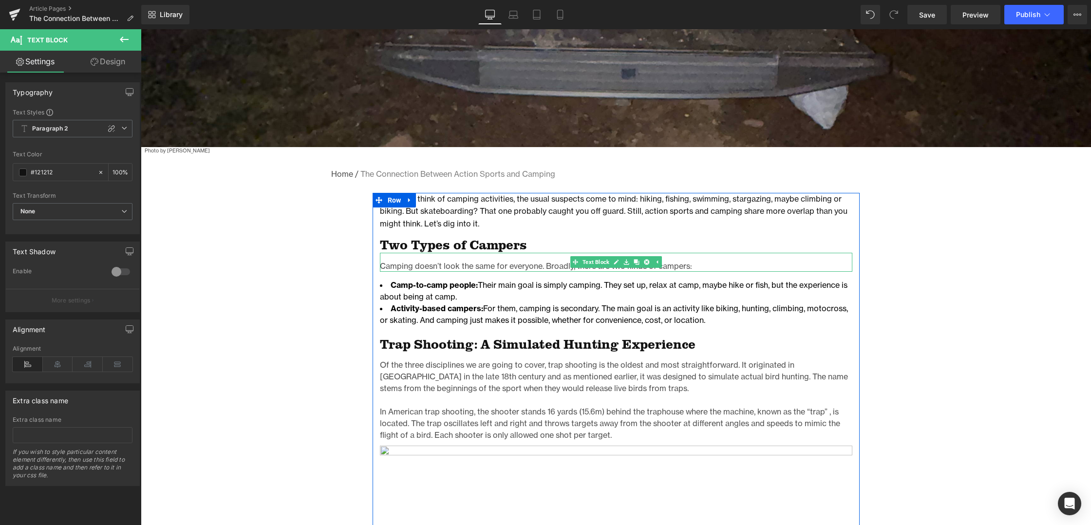
click at [468, 266] on p "Camping doesn’t look the same for everyone. Broadly, there are two kinds of cam…" at bounding box center [616, 266] width 472 height 12
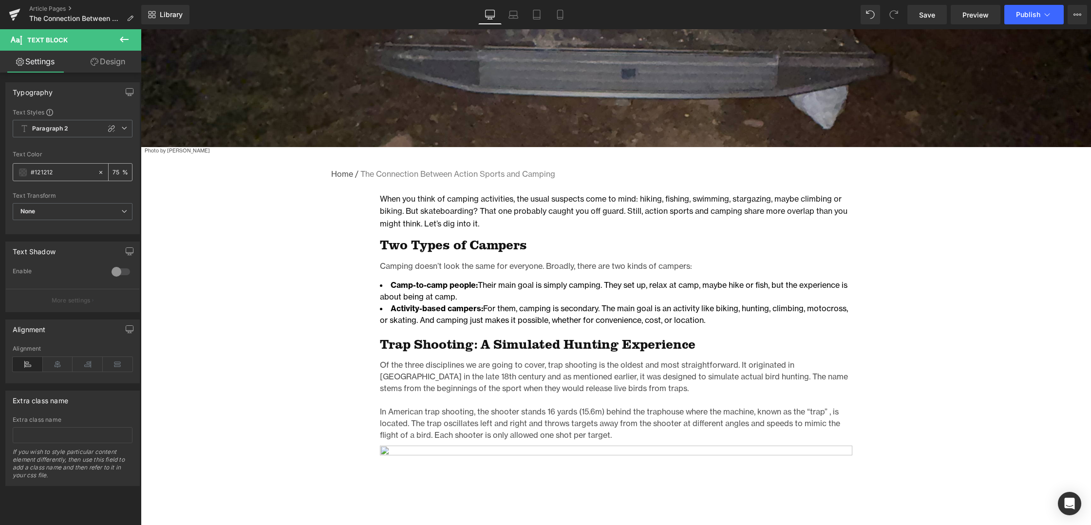
click at [50, 171] on input "#121212" at bounding box center [62, 172] width 62 height 11
click at [113, 170] on input "75" at bounding box center [118, 172] width 10 height 11
drag, startPoint x: 114, startPoint y: 171, endPoint x: 106, endPoint y: 171, distance: 8.3
click at [109, 171] on div "75 %" at bounding box center [120, 172] width 23 height 17
type input "100"
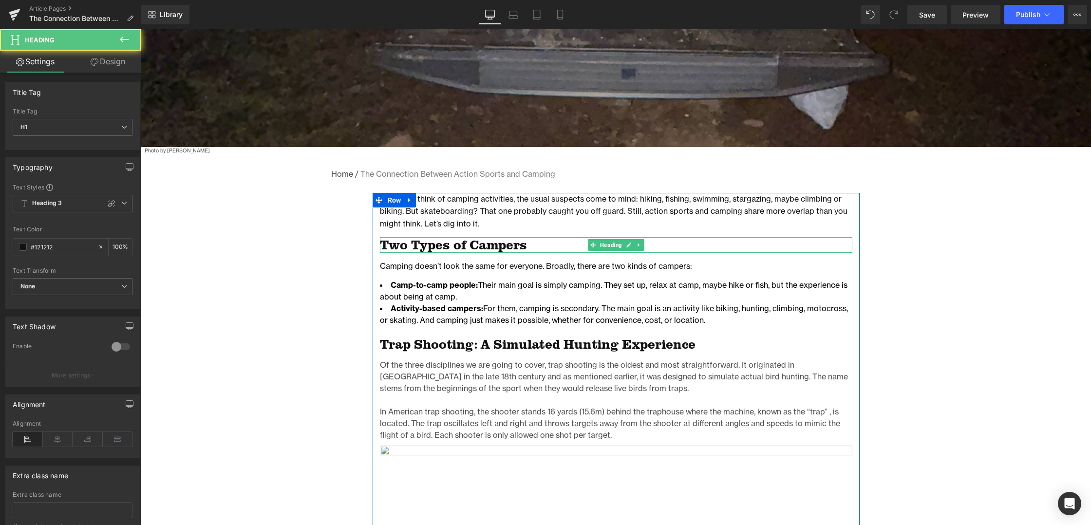
click at [434, 248] on h1 "Two Types of Campers" at bounding box center [616, 245] width 472 height 16
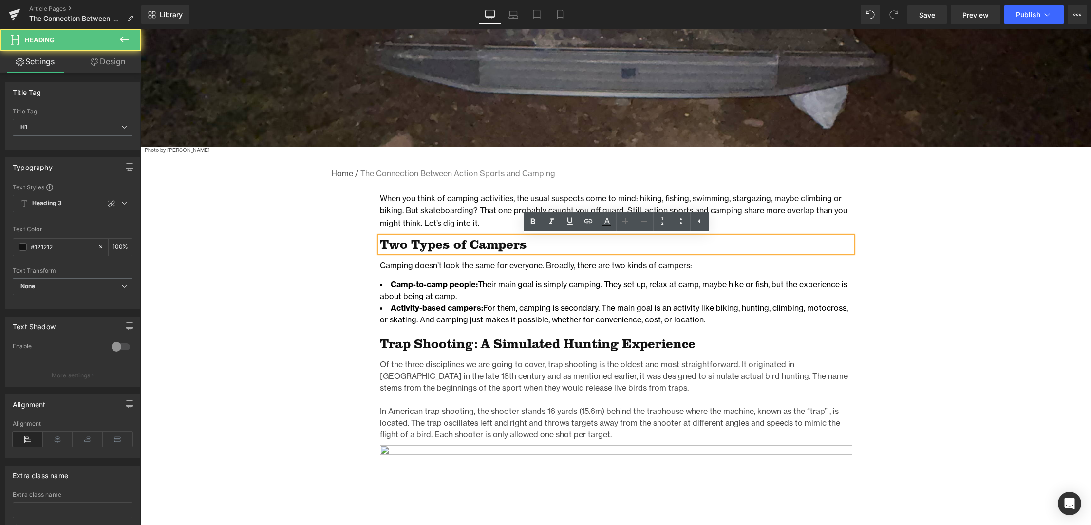
scroll to position [447, 0]
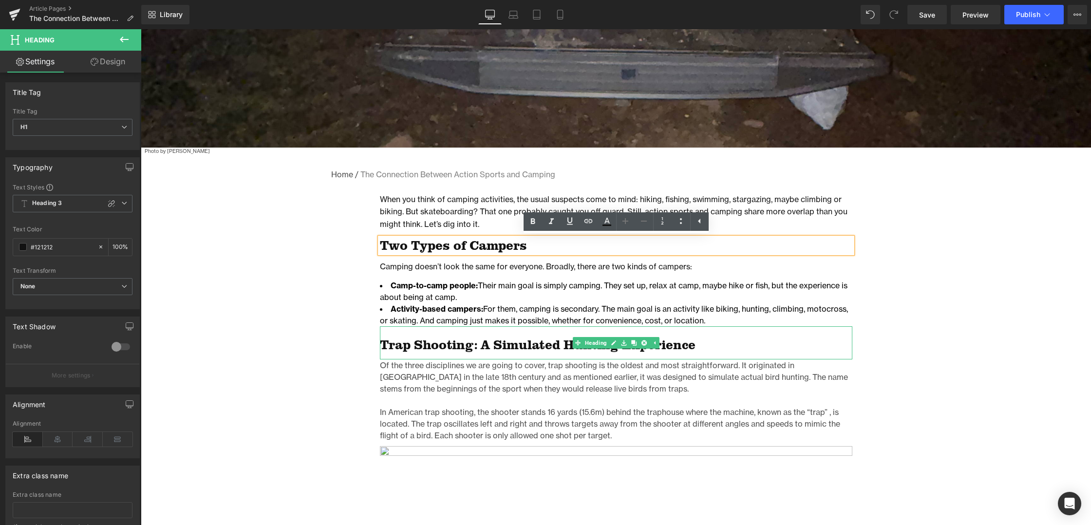
click at [442, 350] on h1 "Trap Shooting: A Simulated Hunting Experience" at bounding box center [616, 345] width 472 height 16
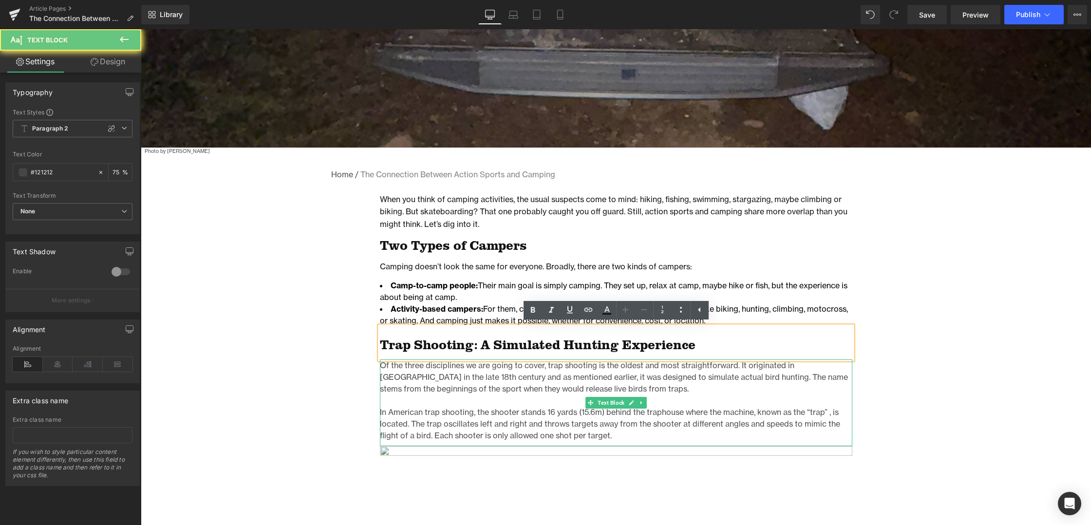
click at [439, 381] on p "Of the three disciplines we are going to cover, trap shooting is the oldest and…" at bounding box center [616, 376] width 472 height 35
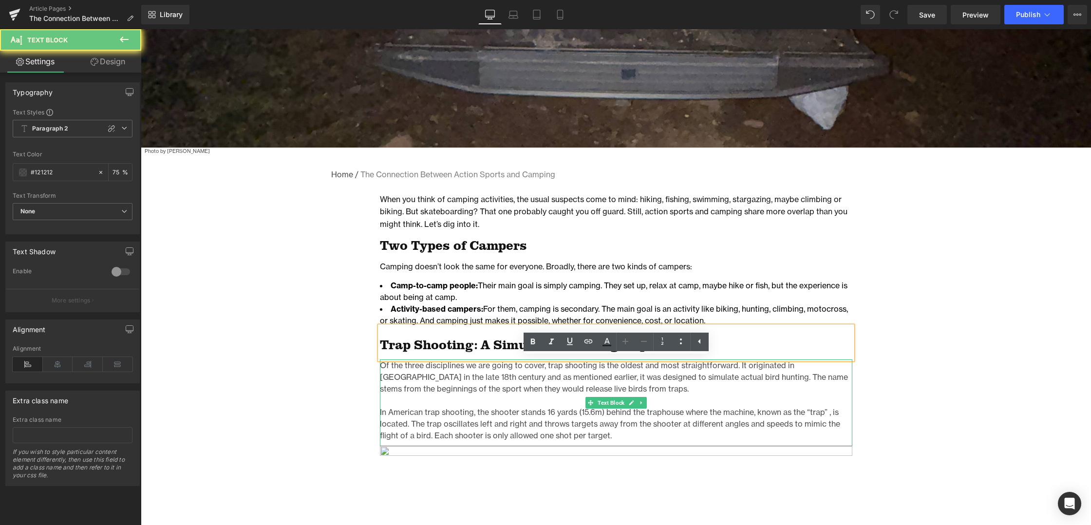
scroll to position [449, 0]
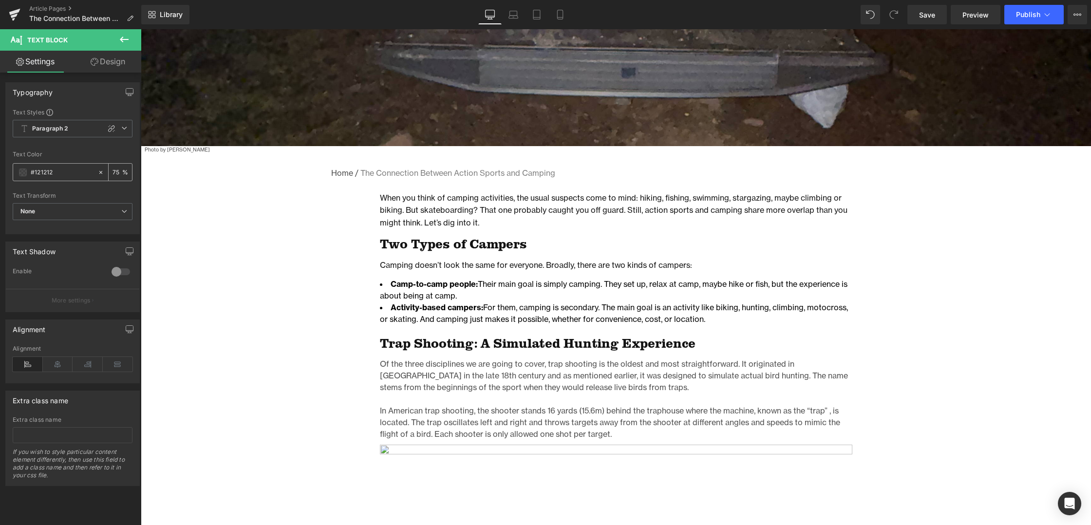
drag, startPoint x: 116, startPoint y: 171, endPoint x: 105, endPoint y: 172, distance: 11.7
click at [109, 172] on div "75 %" at bounding box center [120, 172] width 23 height 17
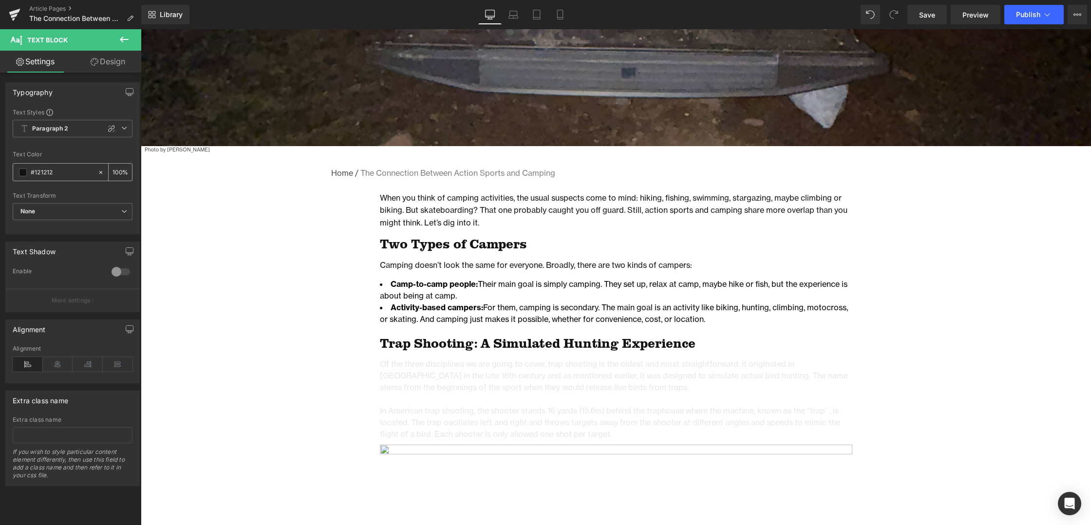
scroll to position [0, 4]
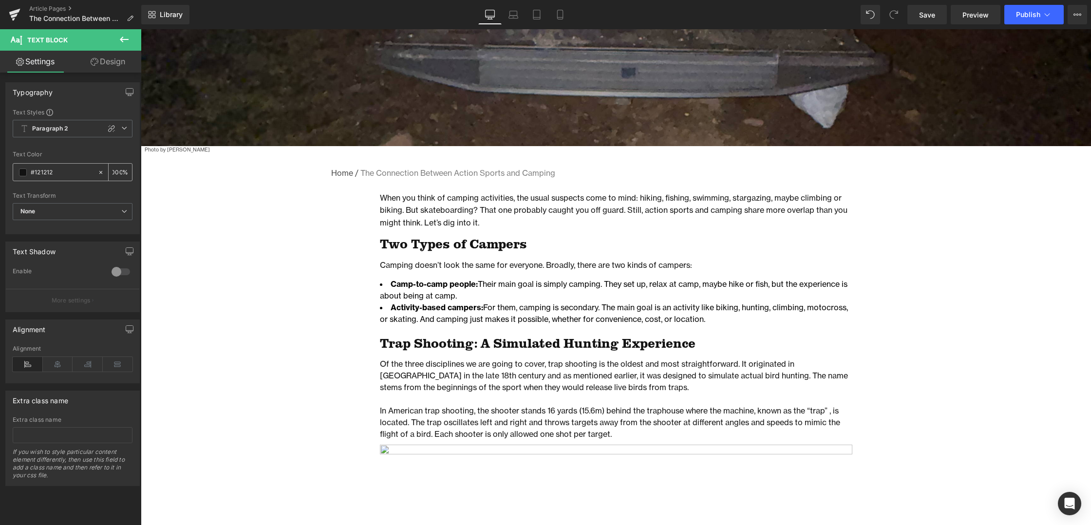
type input "100"
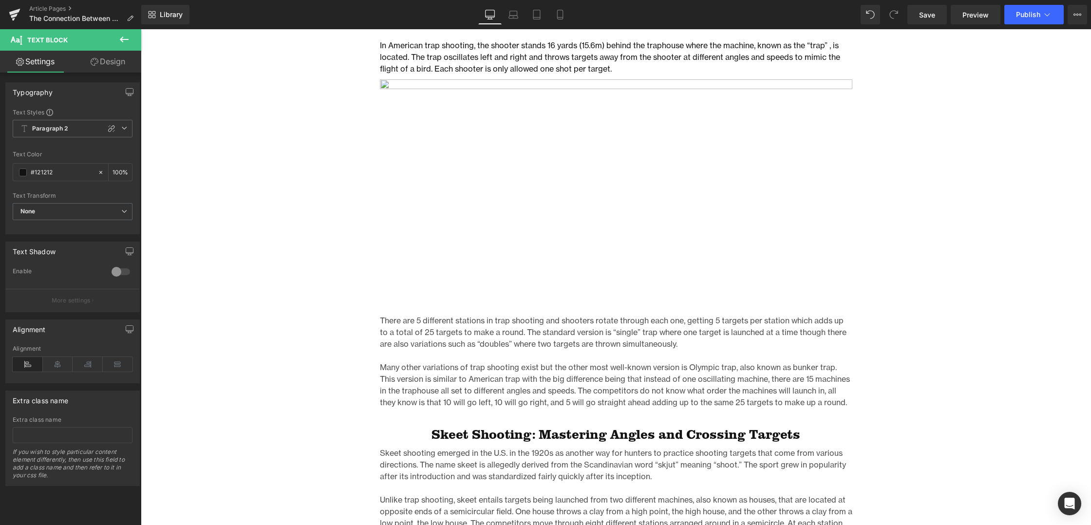
scroll to position [835, 0]
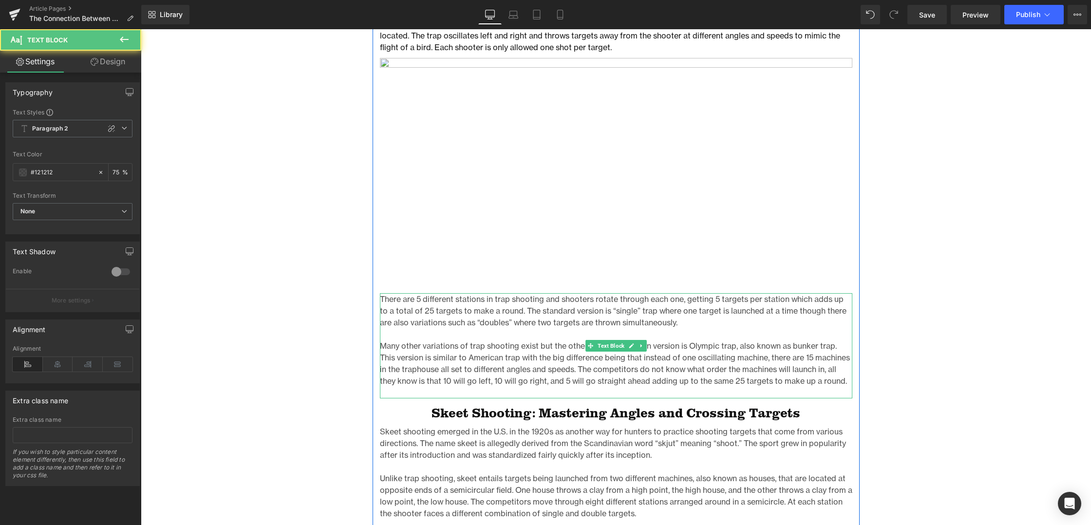
click at [437, 319] on p "There are 5 different stations in trap shooting and shooters rotate through eac…" at bounding box center [616, 310] width 472 height 35
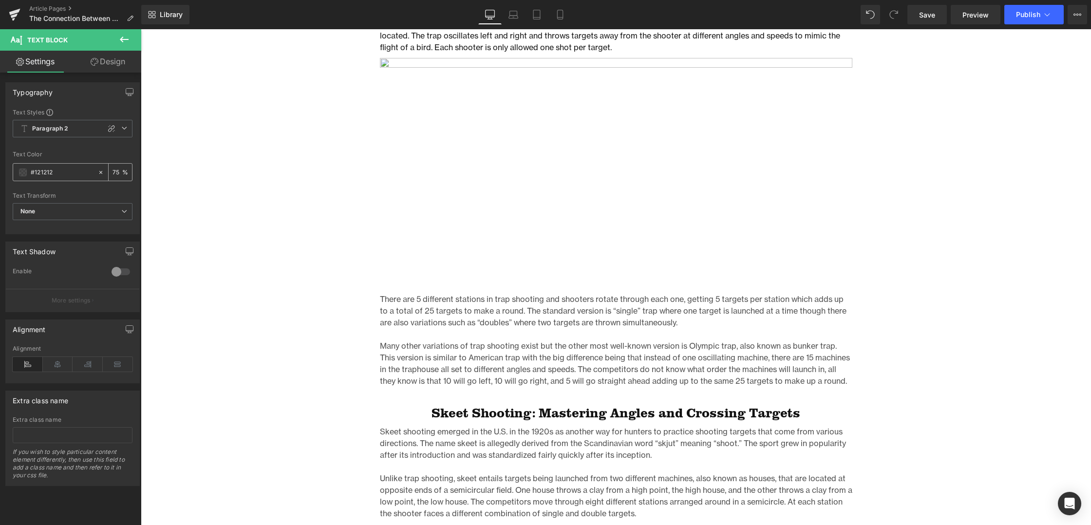
click at [113, 168] on input "75" at bounding box center [118, 172] width 10 height 11
drag, startPoint x: 115, startPoint y: 171, endPoint x: 99, endPoint y: 171, distance: 16.1
click at [99, 171] on div "75 %" at bounding box center [114, 172] width 35 height 17
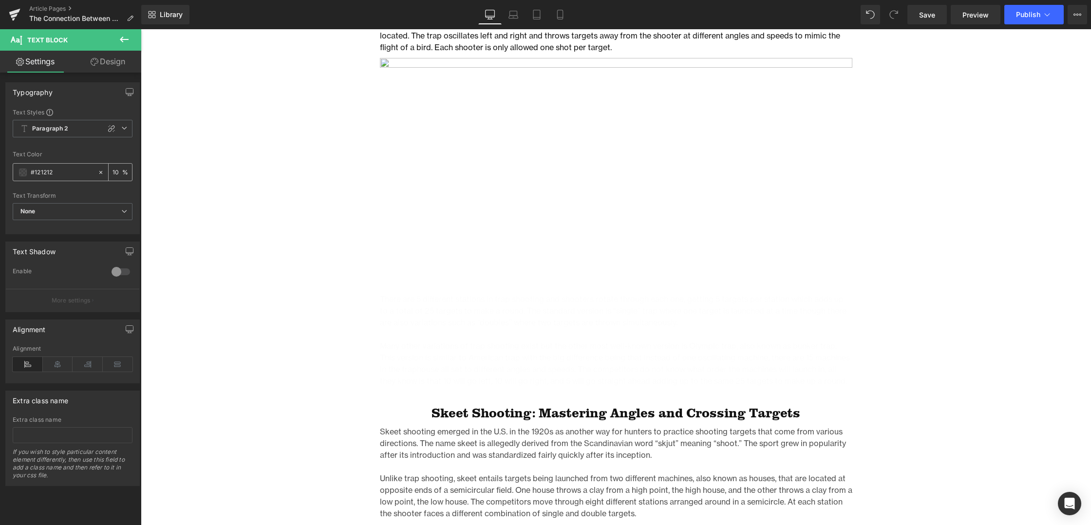
type input "100"
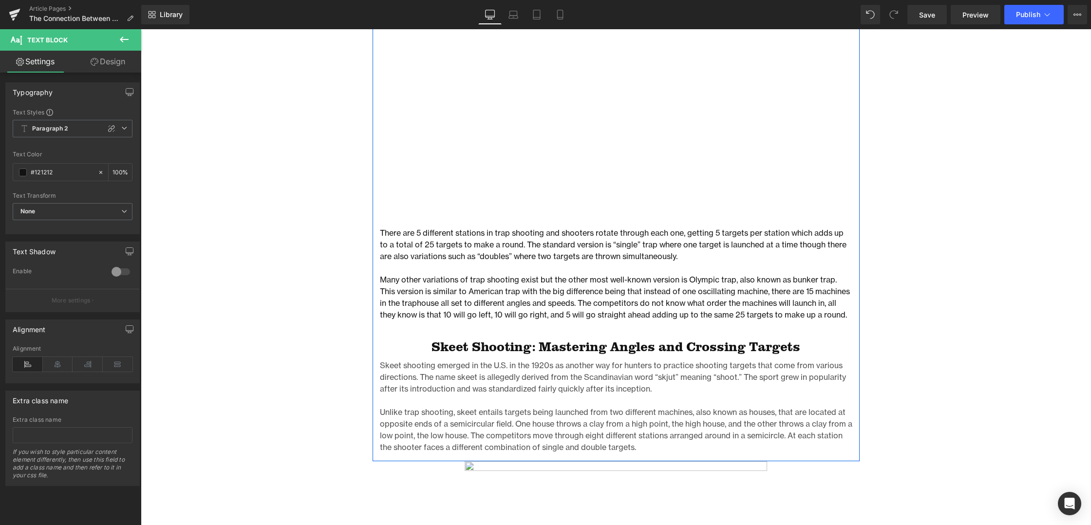
scroll to position [903, 0]
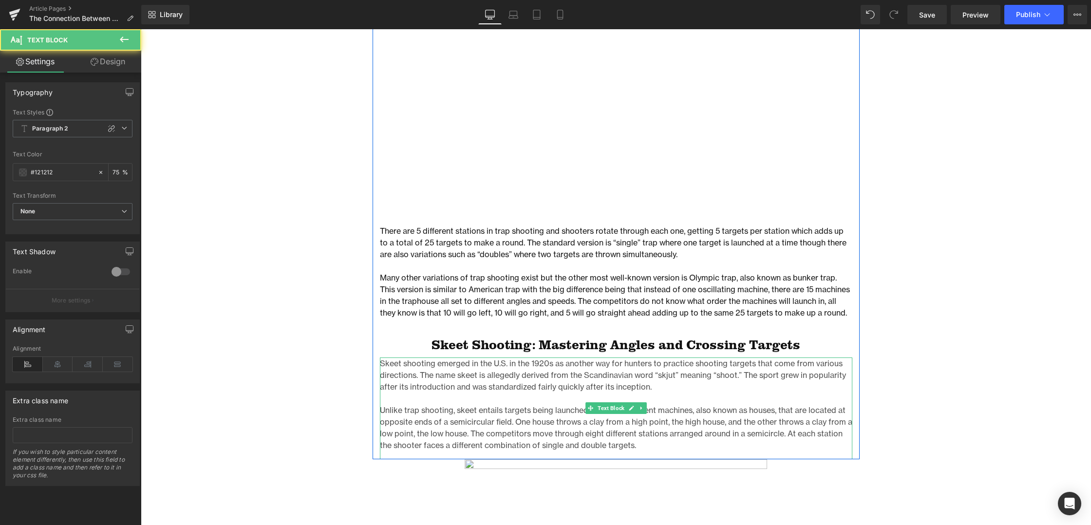
click at [485, 376] on p "Skeet shooting emerged in the U.S. in the 1920s as another way for hunters to p…" at bounding box center [616, 374] width 472 height 35
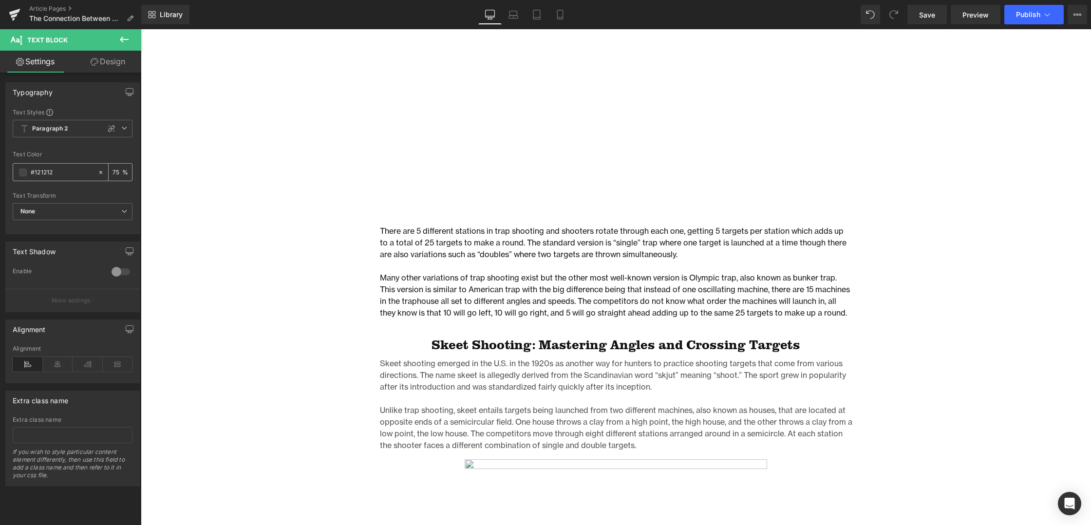
drag, startPoint x: 112, startPoint y: 171, endPoint x: 107, endPoint y: 172, distance: 5.4
click at [109, 172] on div "75 %" at bounding box center [120, 172] width 23 height 17
drag, startPoint x: 114, startPoint y: 171, endPoint x: 108, endPoint y: 172, distance: 5.9
click at [109, 172] on div "75 %" at bounding box center [120, 172] width 23 height 17
type input "100"
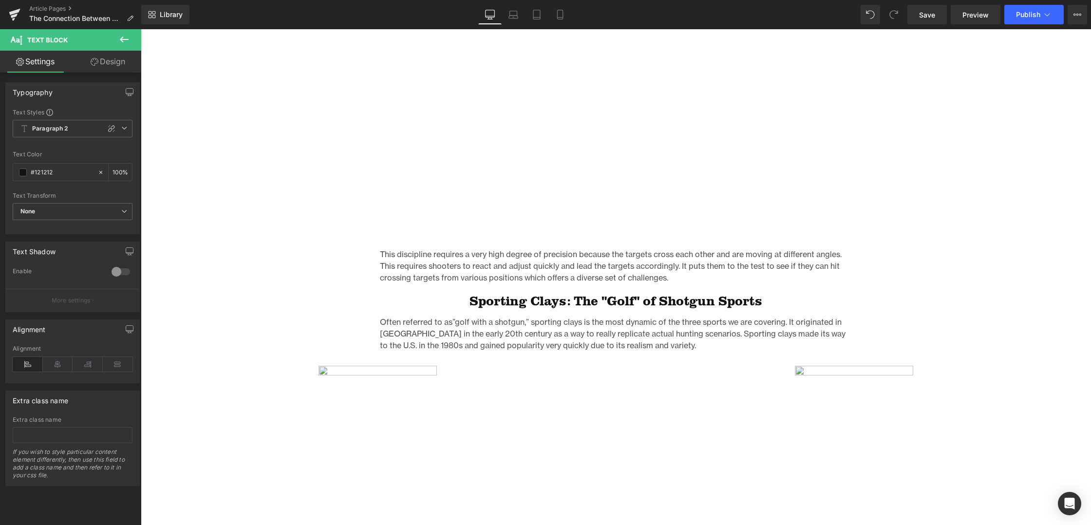
scroll to position [1388, 0]
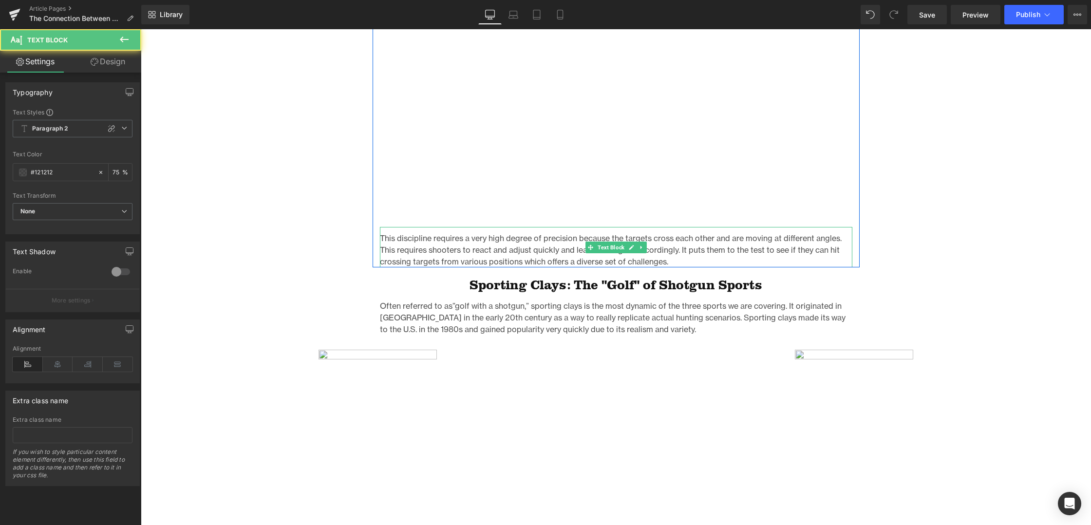
click at [438, 254] on p "This discipline requires a very high degree of precision because the targets cr…" at bounding box center [616, 249] width 472 height 35
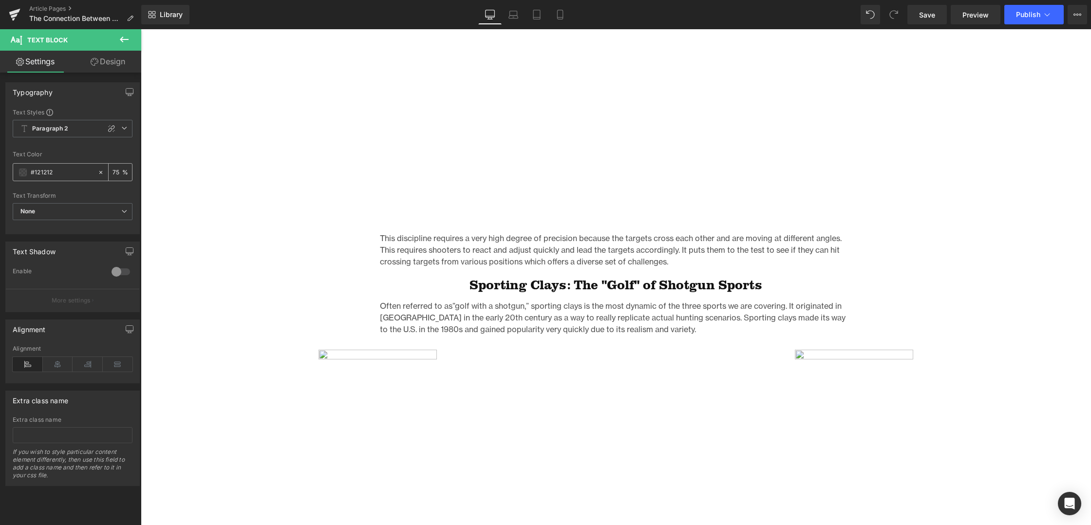
click at [104, 171] on div "75 %" at bounding box center [114, 172] width 35 height 17
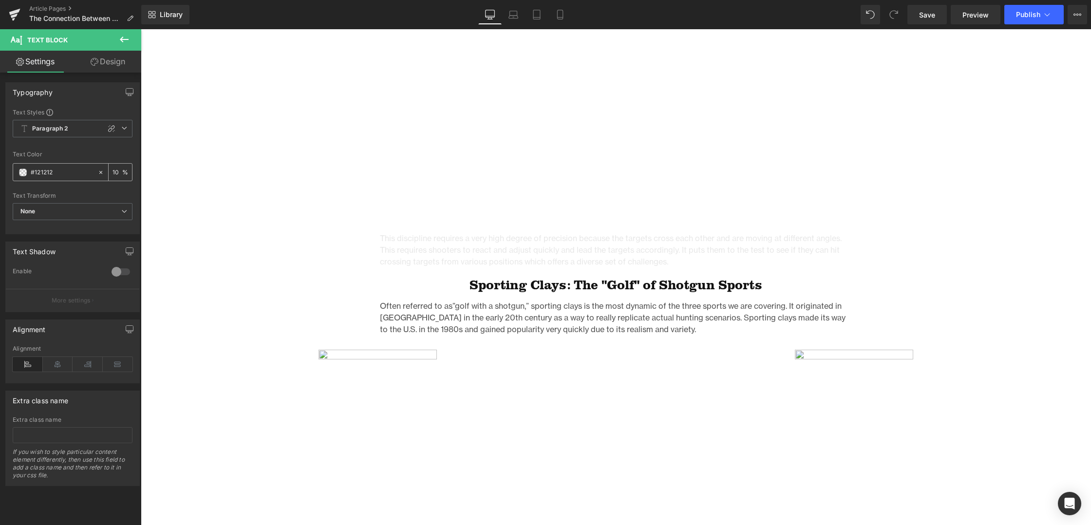
type input "100"
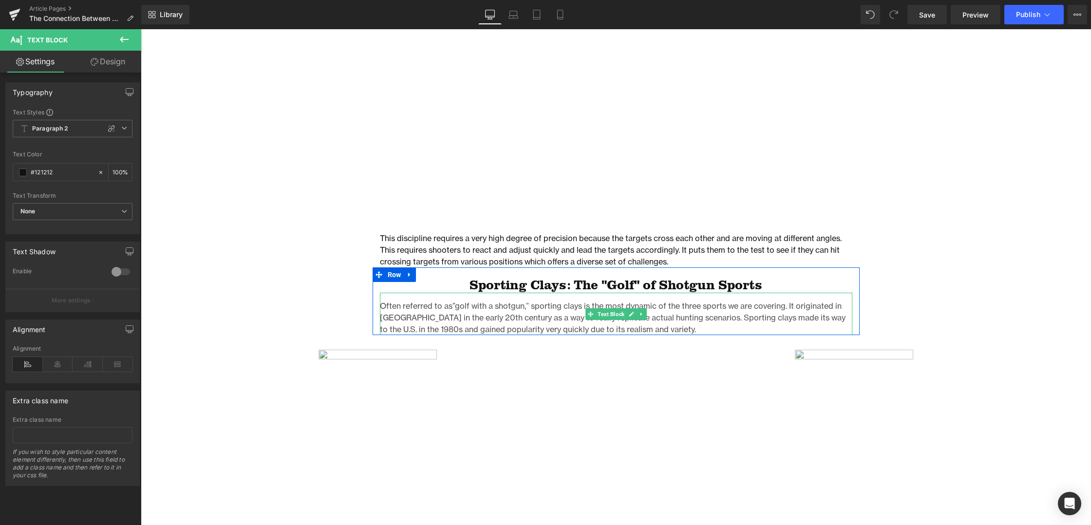
click at [425, 316] on p "Often referred to as”golf with a shotgun,” sporting clays is the most dynamic o…" at bounding box center [616, 317] width 472 height 35
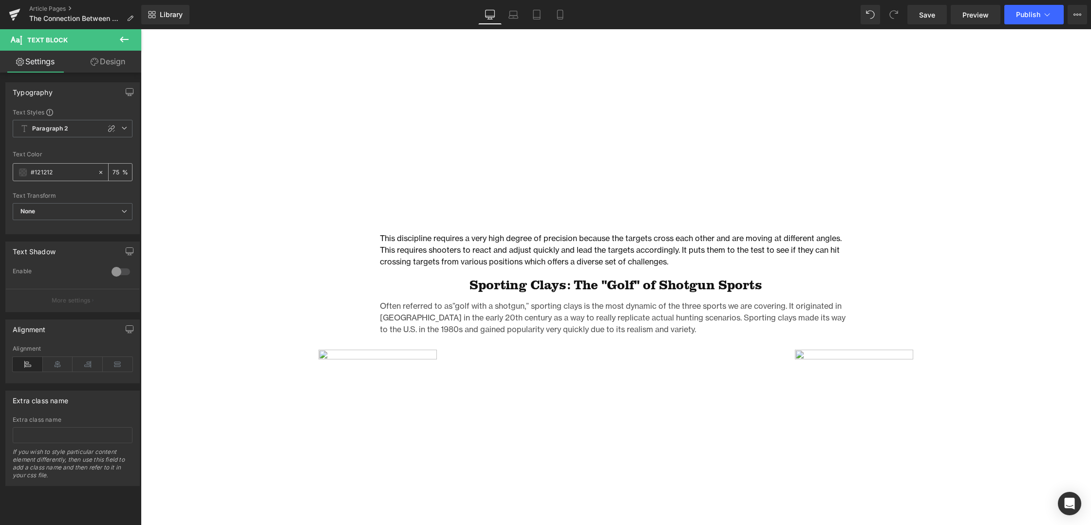
drag, startPoint x: 113, startPoint y: 171, endPoint x: 104, endPoint y: 172, distance: 9.4
click at [104, 172] on div "75 %" at bounding box center [114, 172] width 35 height 17
drag, startPoint x: 114, startPoint y: 171, endPoint x: 105, endPoint y: 172, distance: 9.4
click at [109, 172] on div "75 %" at bounding box center [120, 172] width 23 height 17
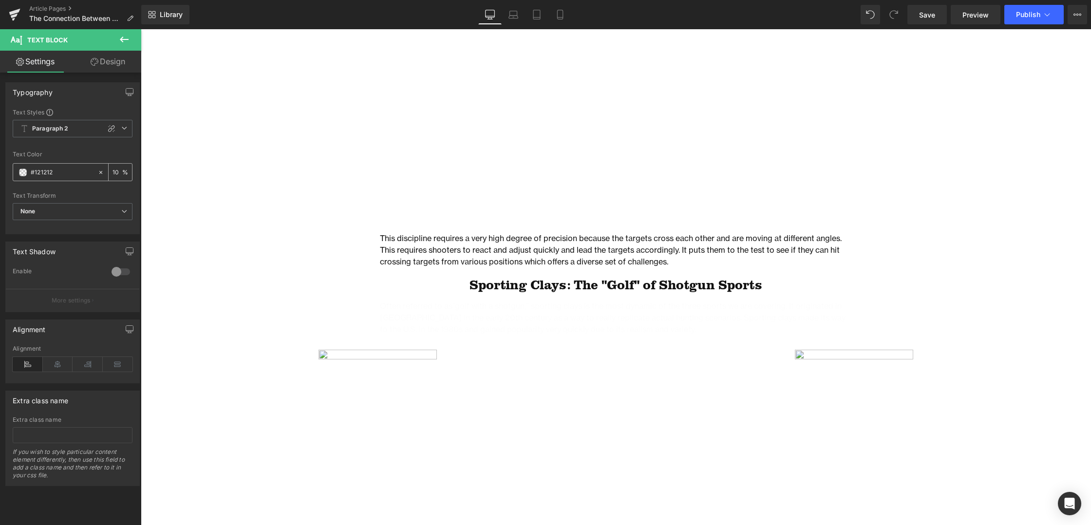
type input "100"
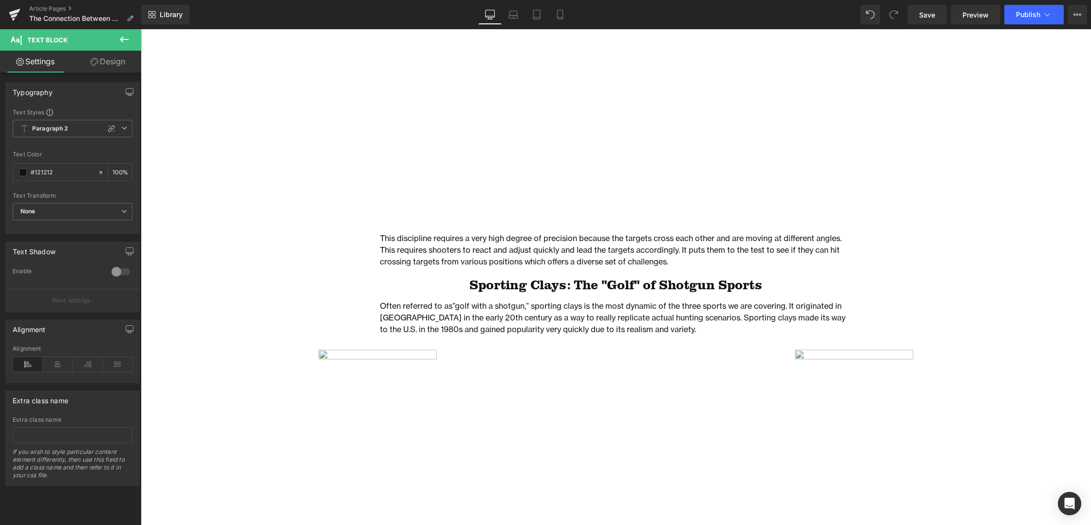
click at [339, 299] on div "The Connection Between Action Sports and Camping Heading Row Image Photo by [PE…" at bounding box center [616, 300] width 950 height 3153
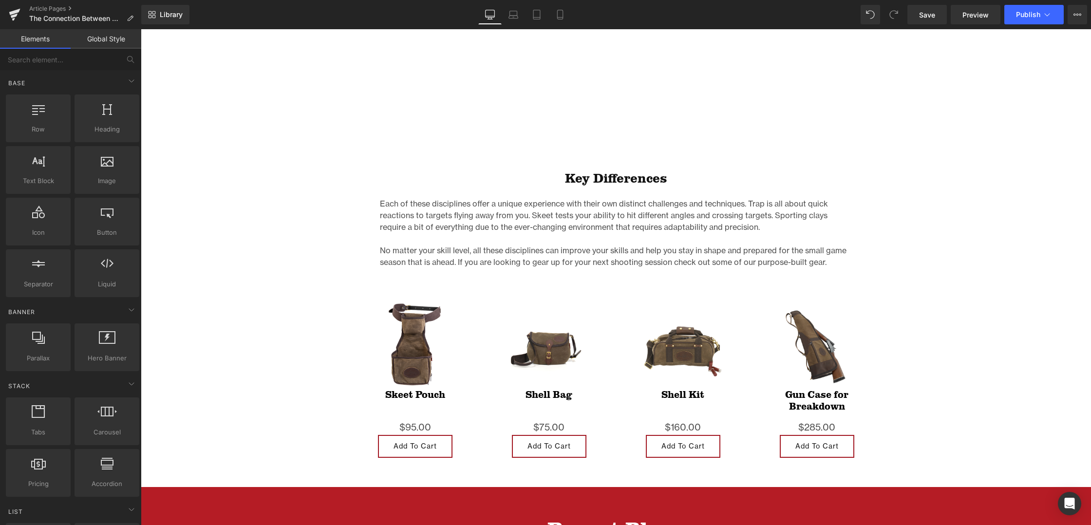
scroll to position [2366, 0]
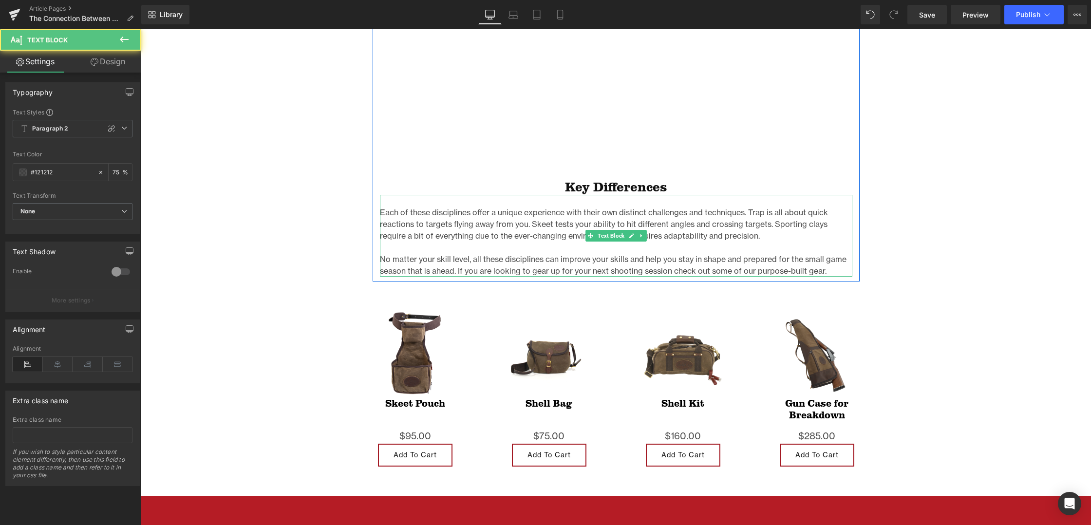
click at [446, 259] on p "No matter your skill level, all these disciplines can improve your skills and h…" at bounding box center [616, 264] width 472 height 23
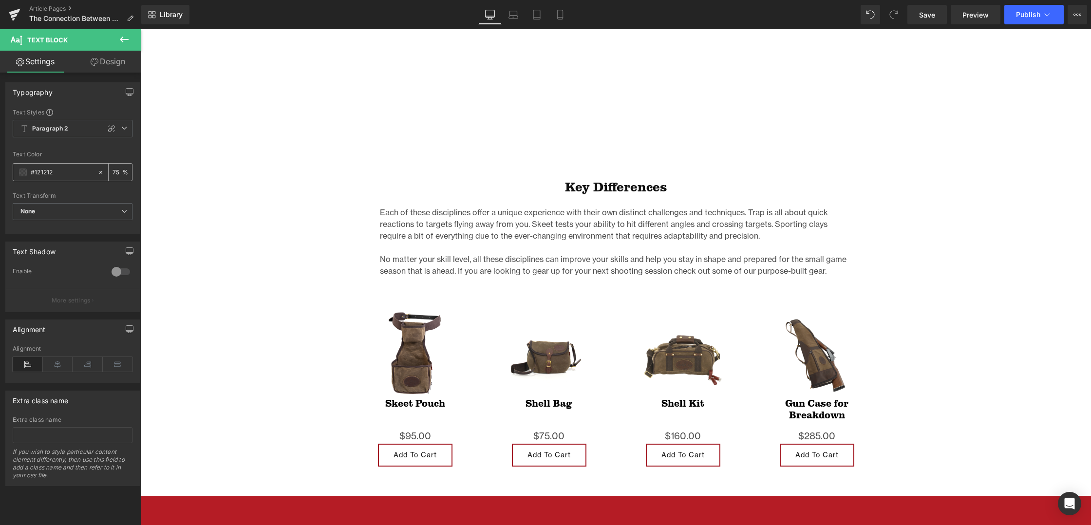
click at [101, 171] on div "75 %" at bounding box center [114, 172] width 35 height 17
drag, startPoint x: 113, startPoint y: 170, endPoint x: 103, endPoint y: 172, distance: 10.9
click at [103, 172] on div "75 %" at bounding box center [114, 172] width 35 height 17
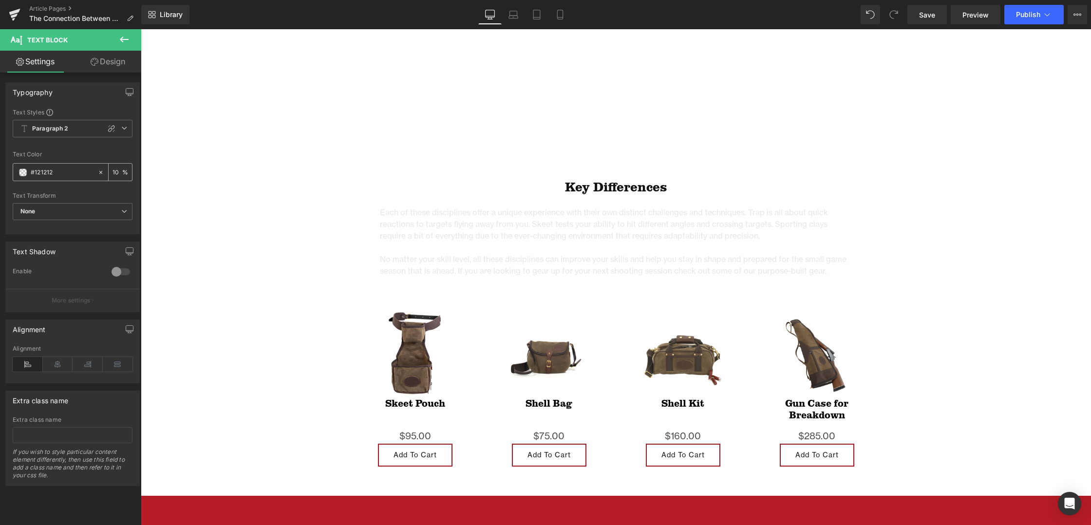
type input "100"
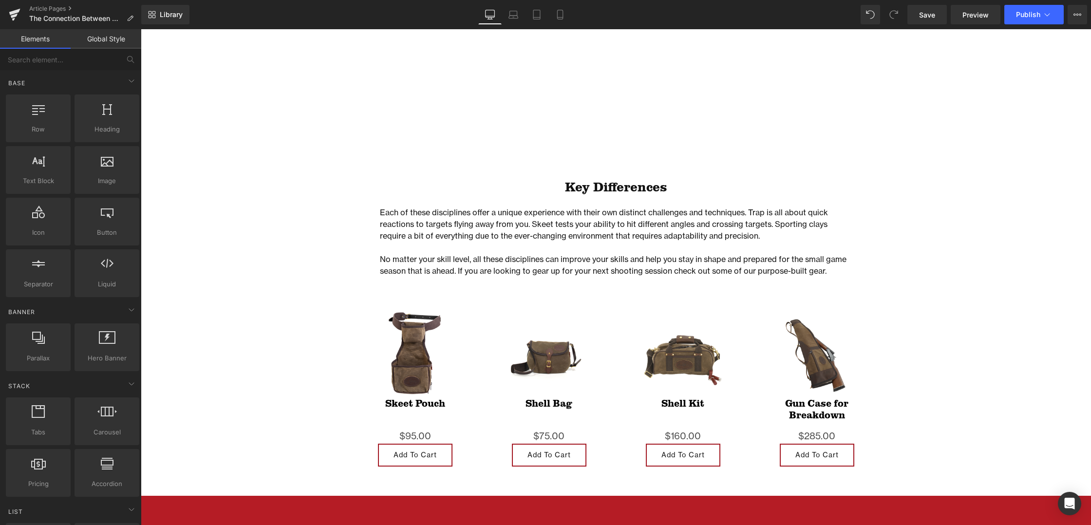
scroll to position [0, 0]
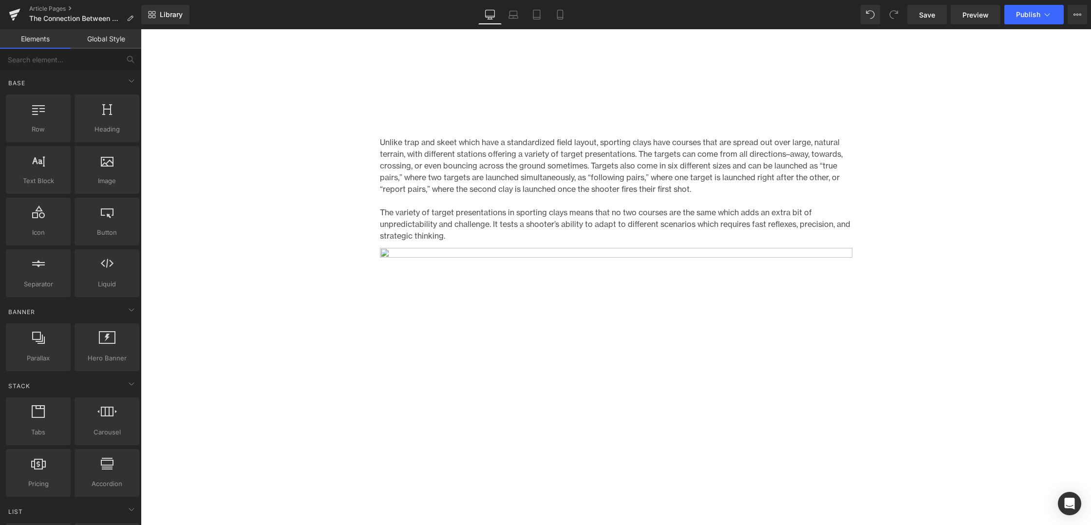
scroll to position [1968, 0]
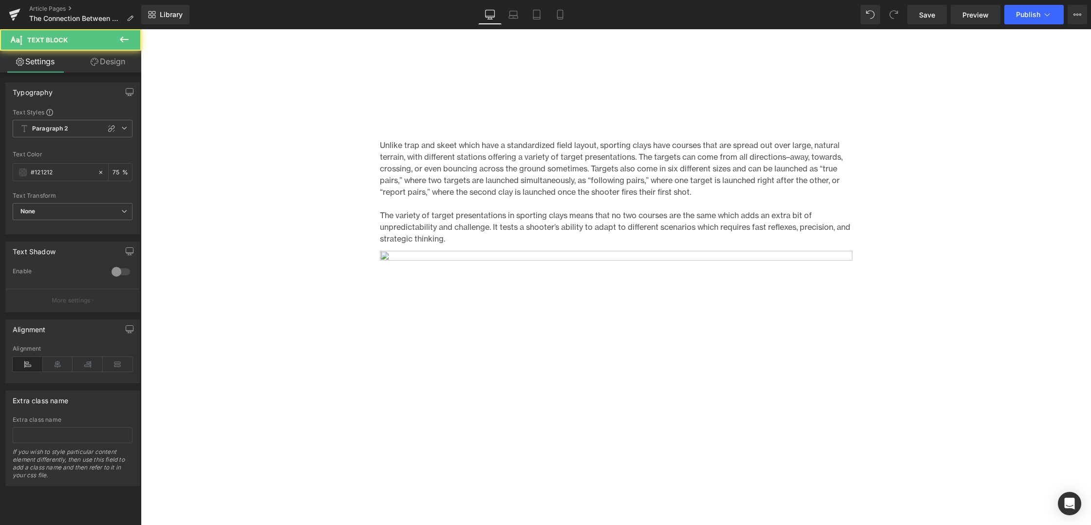
click at [415, 210] on p "The variety of target presentations in sporting clays means that no two courses…" at bounding box center [616, 226] width 472 height 35
drag, startPoint x: 108, startPoint y: 173, endPoint x: 99, endPoint y: 173, distance: 8.8
click at [99, 173] on div "75 %" at bounding box center [114, 172] width 35 height 17
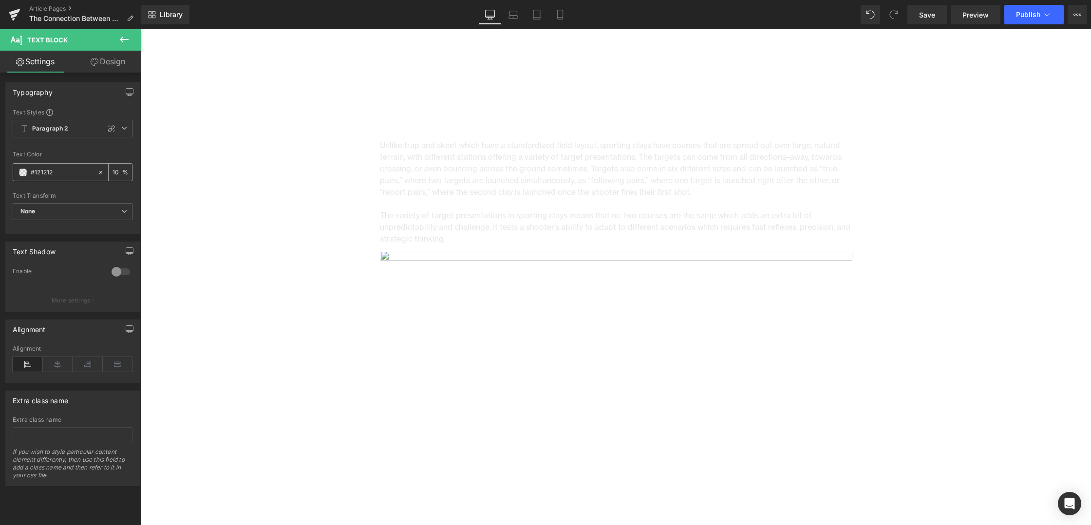
type input "100"
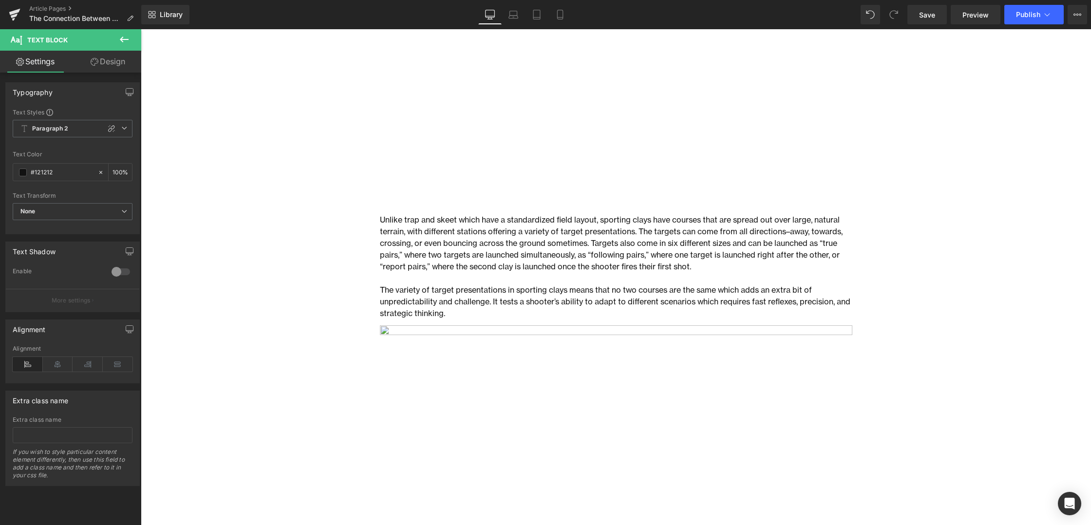
scroll to position [0, 0]
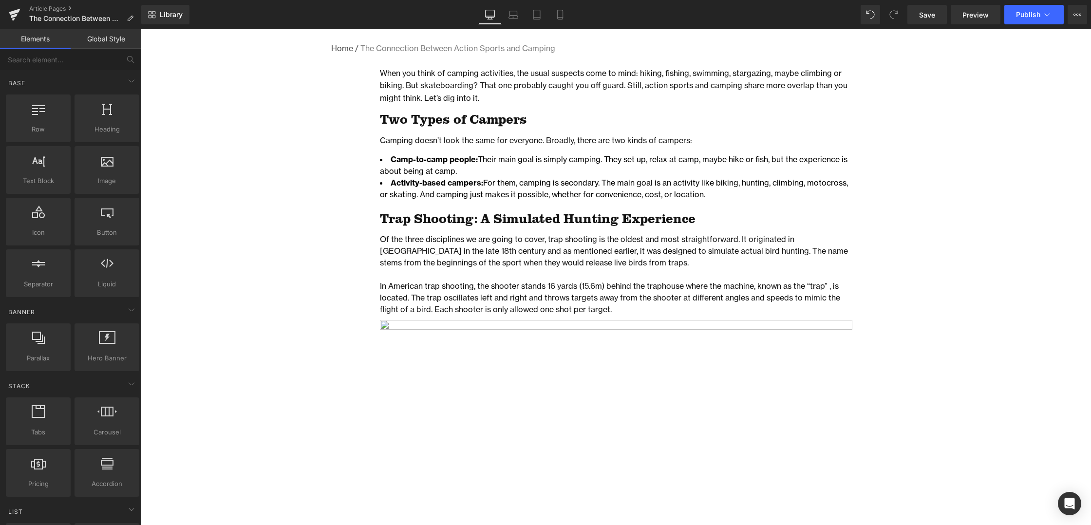
scroll to position [557, 0]
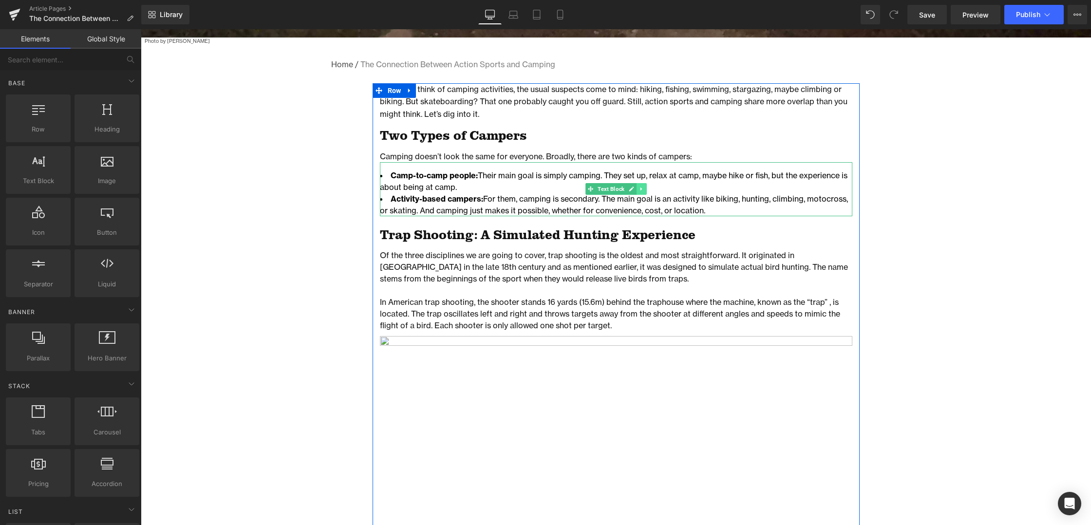
click at [643, 191] on icon at bounding box center [640, 189] width 5 height 6
click at [635, 189] on icon at bounding box center [636, 188] width 5 height 5
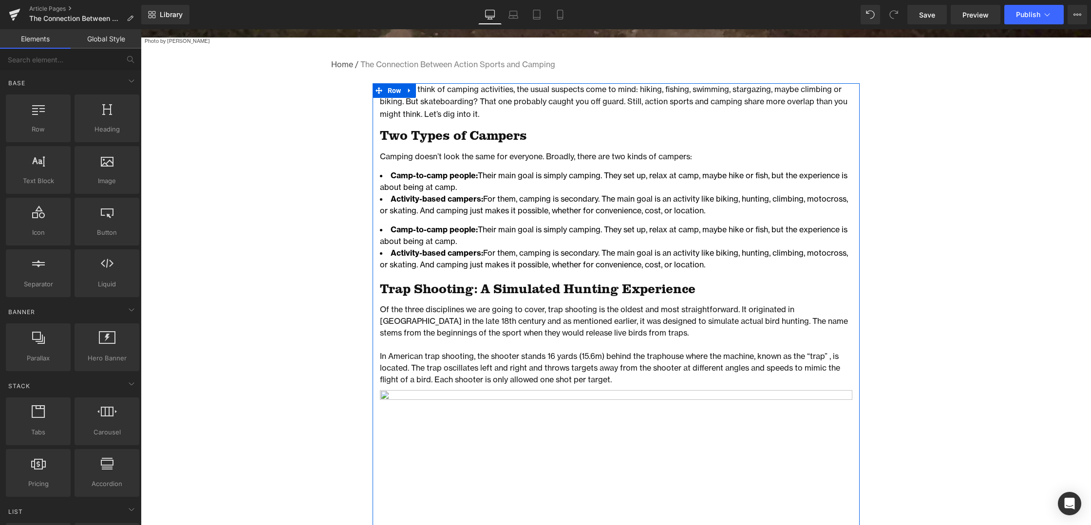
click at [472, 252] on strong "Activity-based campers:" at bounding box center [437, 253] width 93 height 10
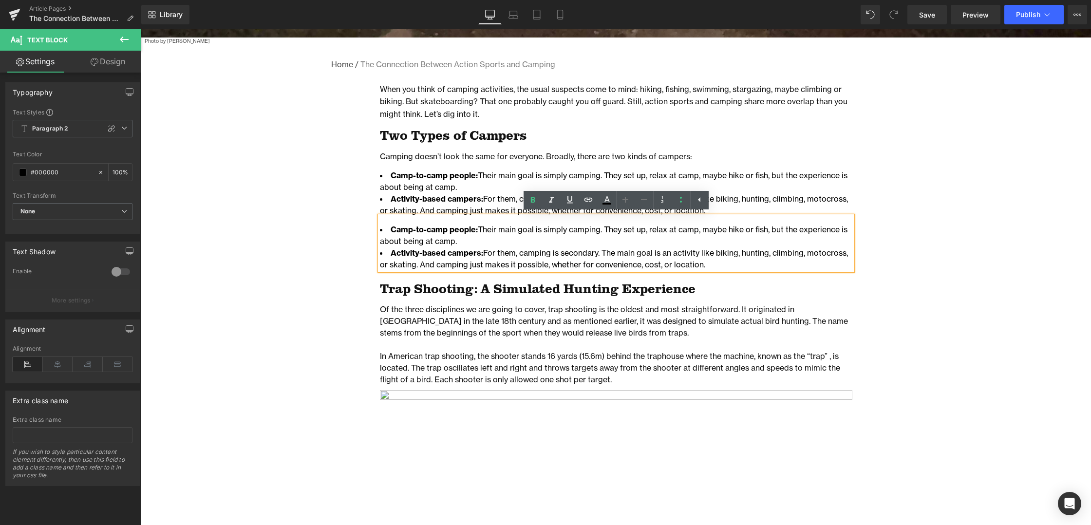
drag, startPoint x: 674, startPoint y: 265, endPoint x: 355, endPoint y: 227, distance: 321.7
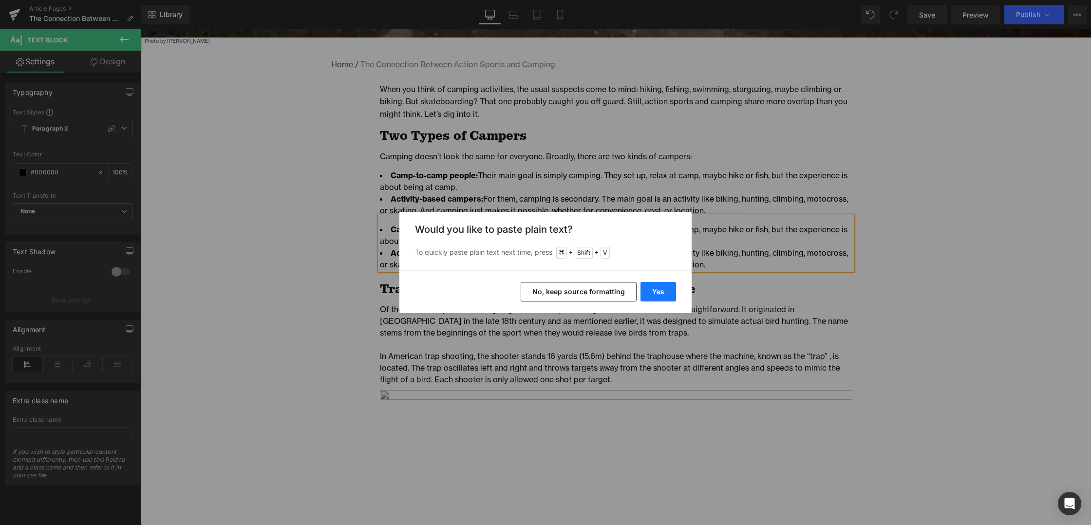
click at [667, 292] on button "Yes" at bounding box center [658, 291] width 36 height 19
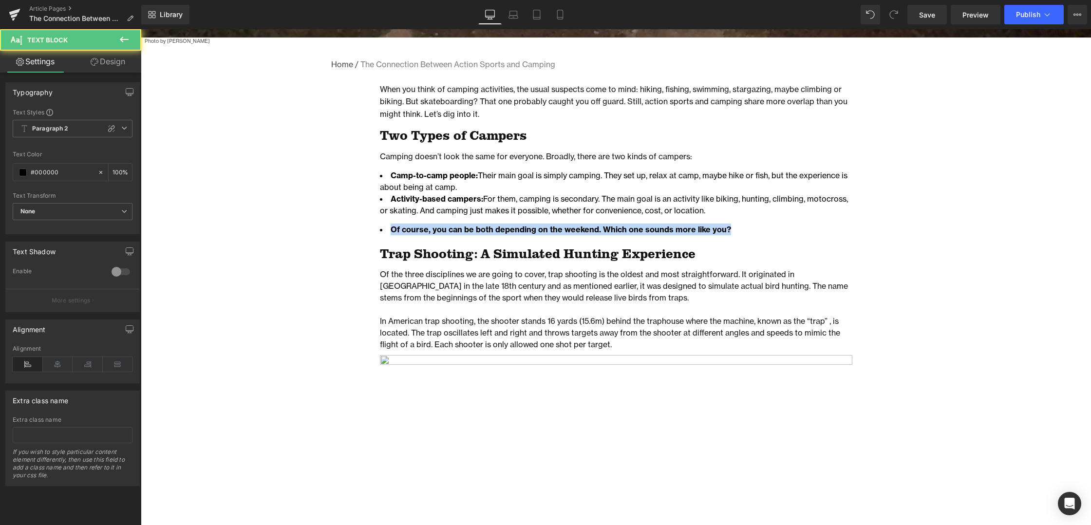
drag, startPoint x: 727, startPoint y: 228, endPoint x: 365, endPoint y: 221, distance: 362.4
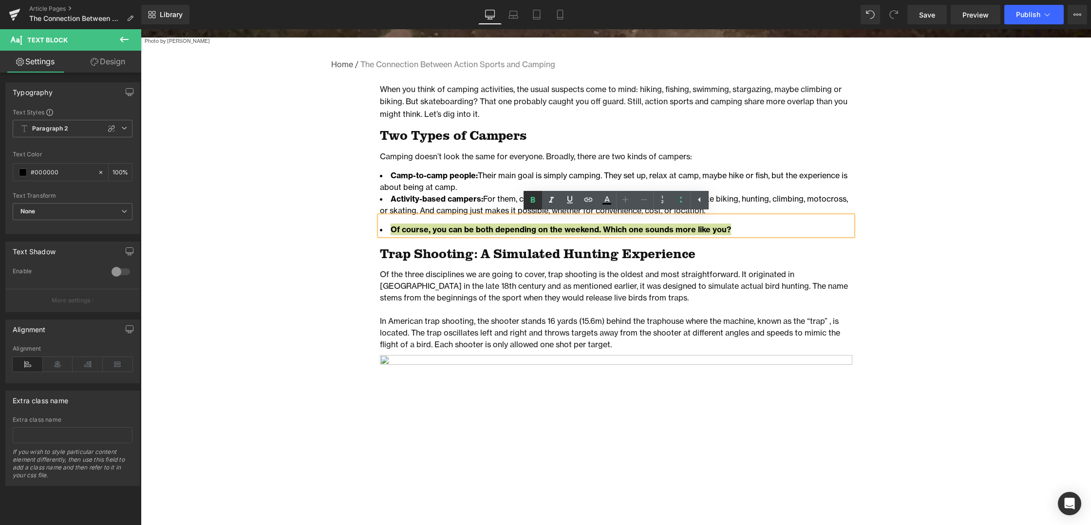
click at [531, 198] on icon at bounding box center [532, 200] width 4 height 6
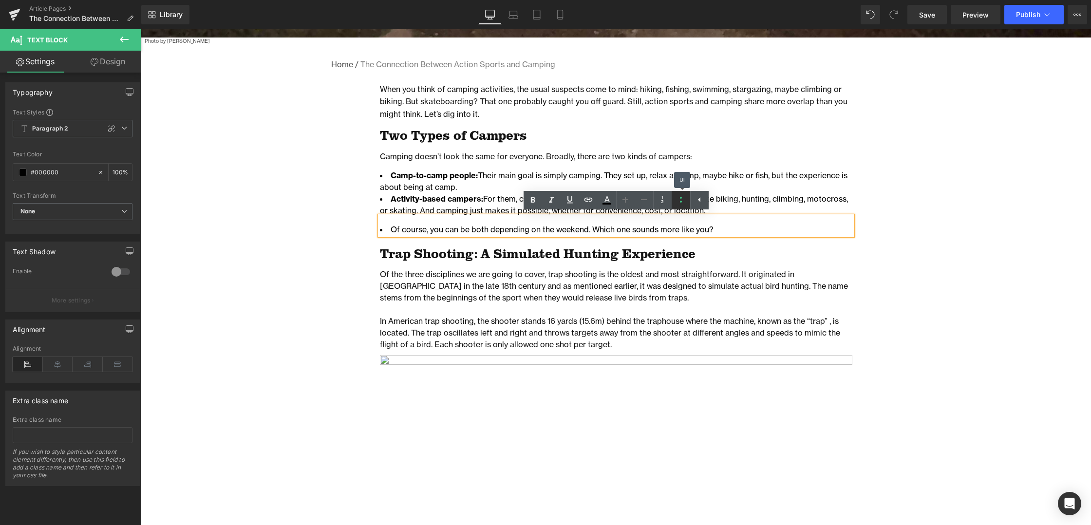
click at [676, 200] on icon at bounding box center [681, 200] width 12 height 12
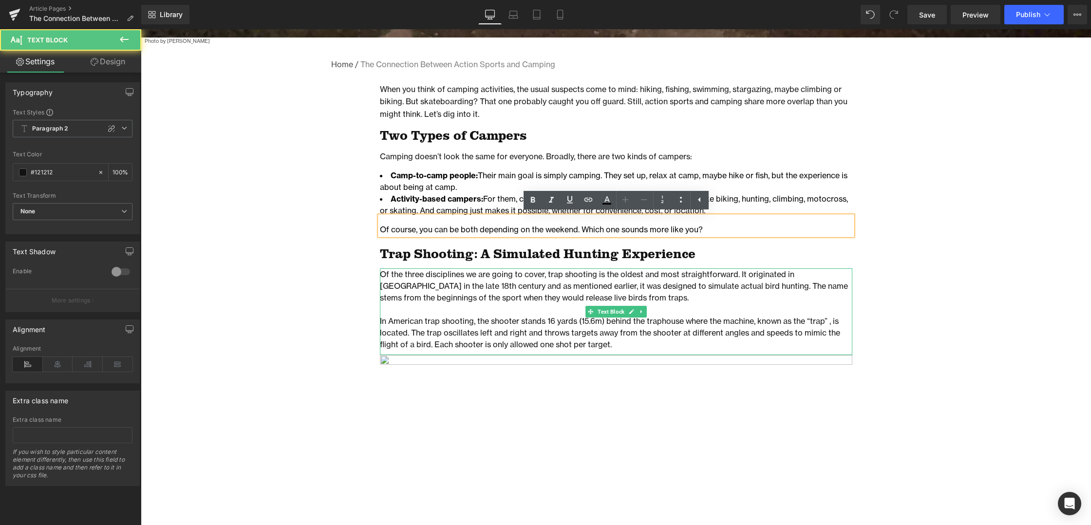
click at [442, 277] on p "Of the three disciplines we are going to cover, trap shooting is the oldest and…" at bounding box center [616, 285] width 472 height 35
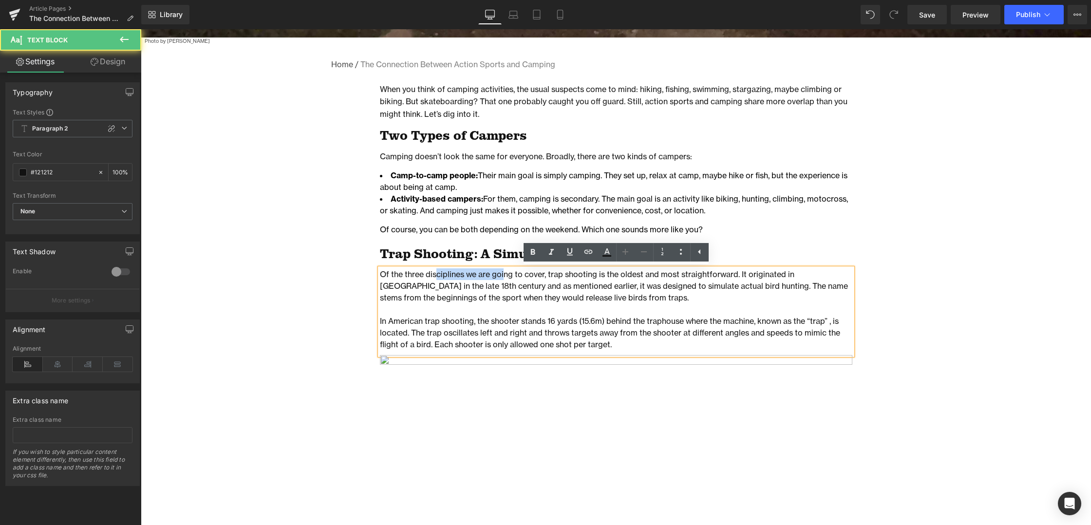
drag, startPoint x: 503, startPoint y: 280, endPoint x: 437, endPoint y: 272, distance: 66.2
click at [437, 272] on p "Of the three disciplines we are going to cover, trap shooting is the oldest and…" at bounding box center [616, 285] width 472 height 35
drag, startPoint x: 456, startPoint y: 231, endPoint x: 430, endPoint y: 231, distance: 26.3
click at [430, 231] on span "Of course, you can be both depending on the weekend. Which one sounds more like…" at bounding box center [541, 230] width 323 height 10
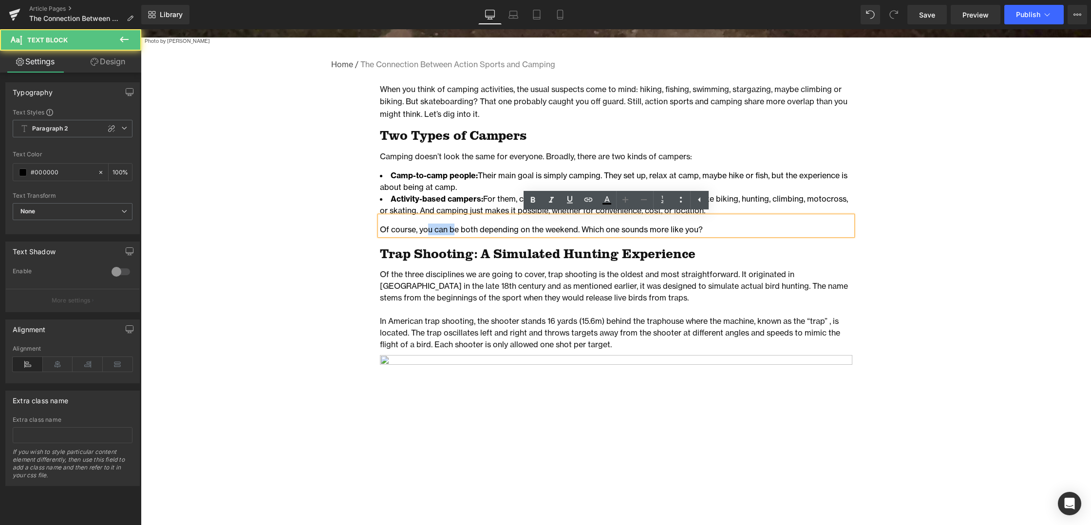
click at [438, 253] on h1 "Trap Shooting: A Simulated Hunting Experience" at bounding box center [616, 254] width 472 height 16
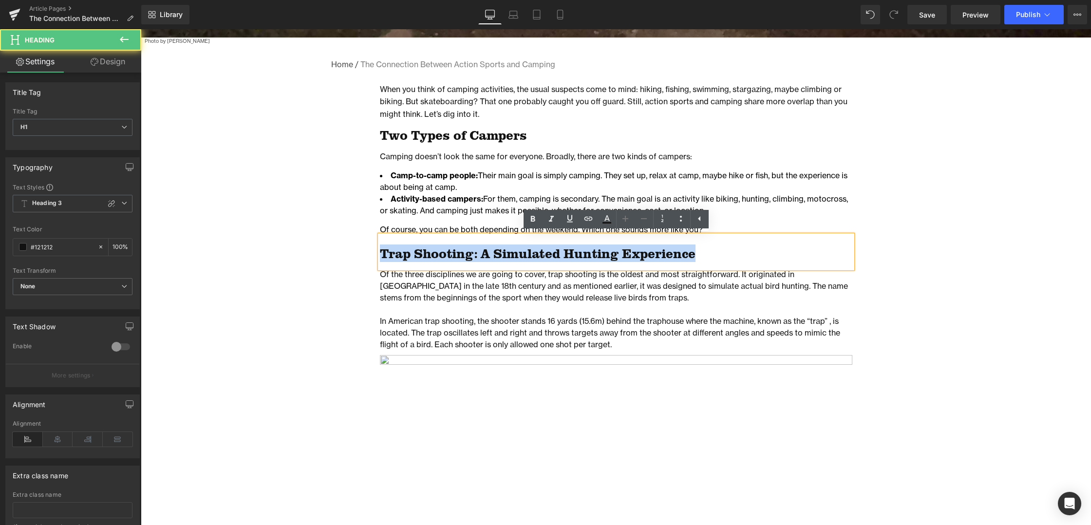
drag, startPoint x: 691, startPoint y: 256, endPoint x: 375, endPoint y: 251, distance: 315.6
click at [375, 251] on div "When you think of camping activities, the usual suspects come to mind: hiking, …" at bounding box center [616, 453] width 487 height 741
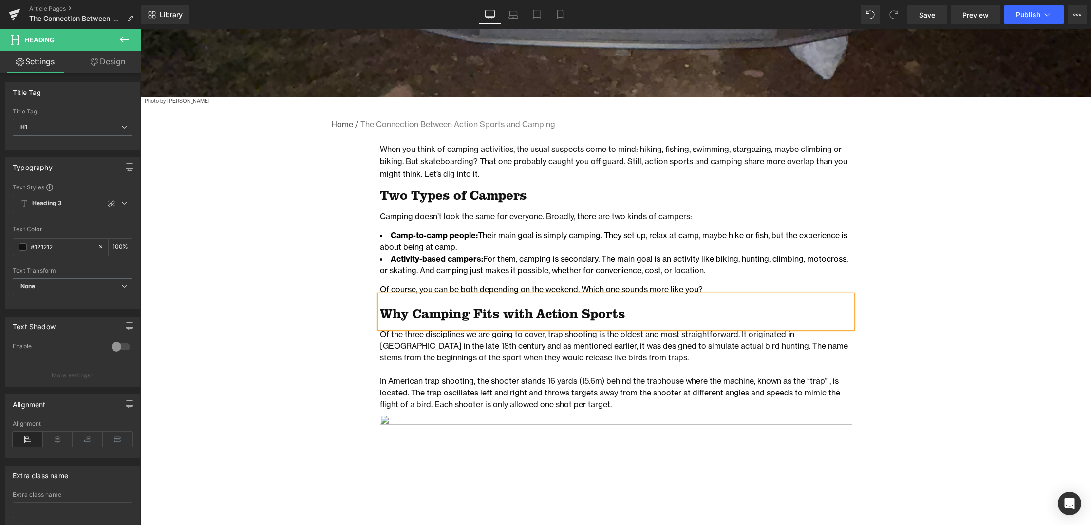
scroll to position [496, 0]
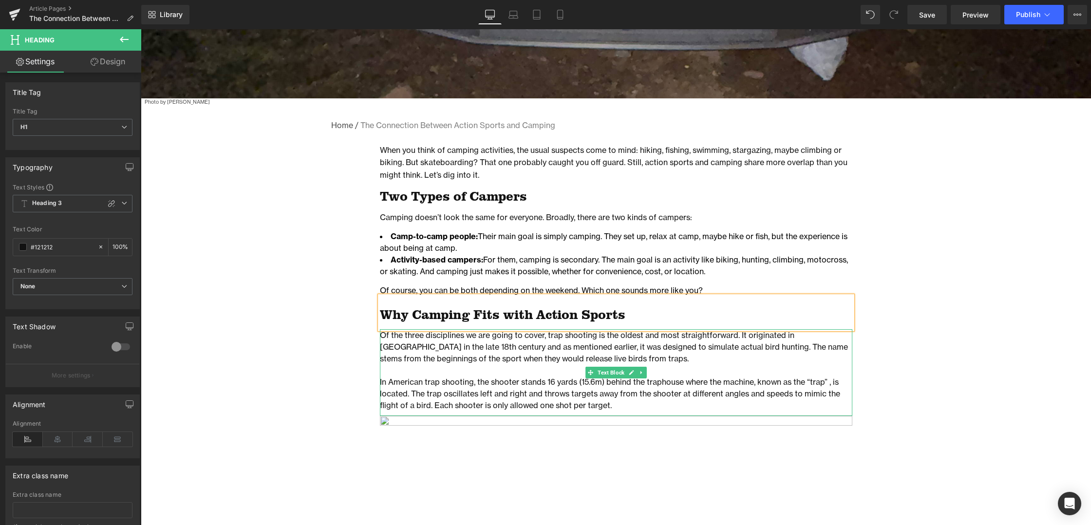
click at [492, 347] on p "Of the three disciplines we are going to cover, trap shooting is the oldest and…" at bounding box center [616, 346] width 472 height 35
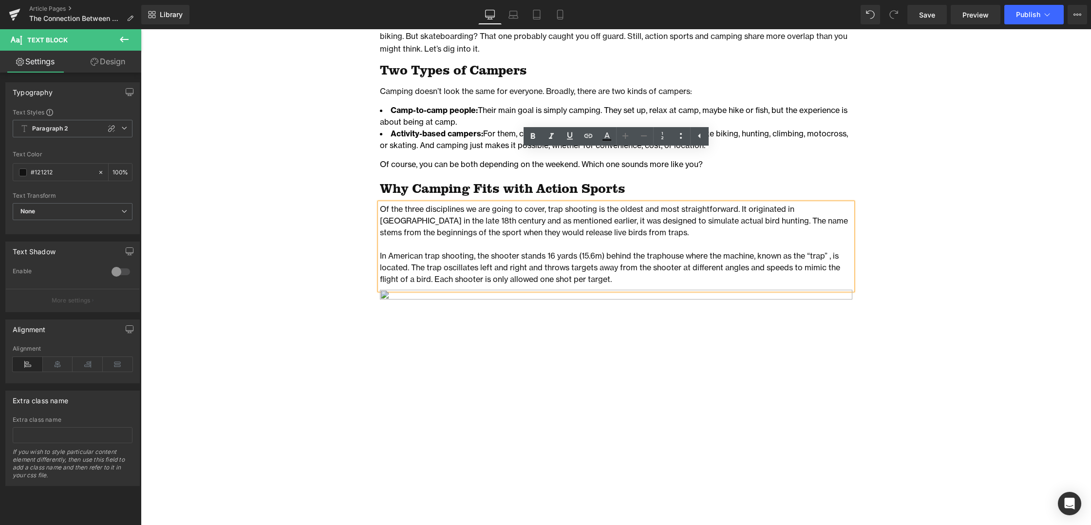
scroll to position [593, 0]
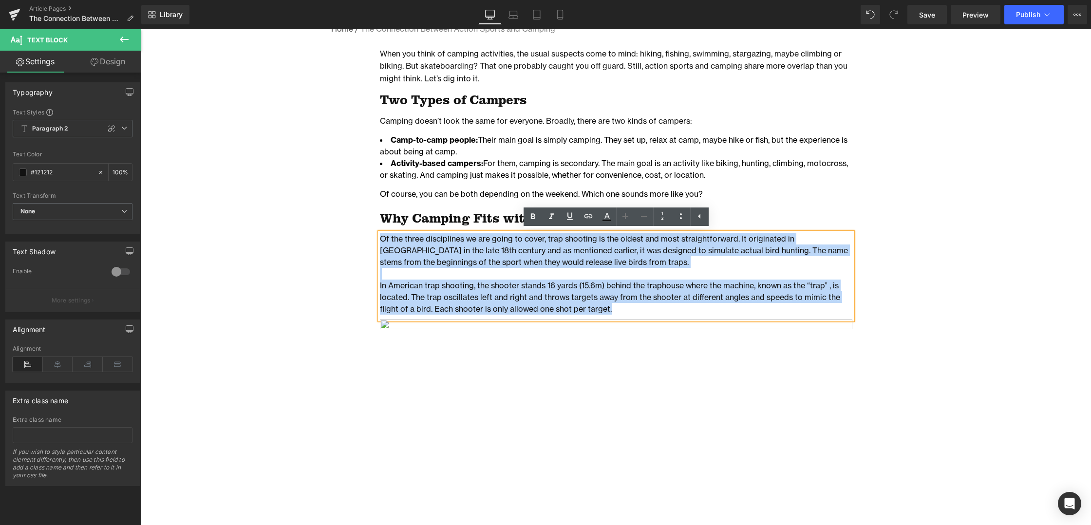
drag, startPoint x: 611, startPoint y: 310, endPoint x: 377, endPoint y: 237, distance: 245.2
click at [380, 237] on div "Of the three disciplines we are going to cover, trap shooting is the oldest and…" at bounding box center [616, 276] width 472 height 87
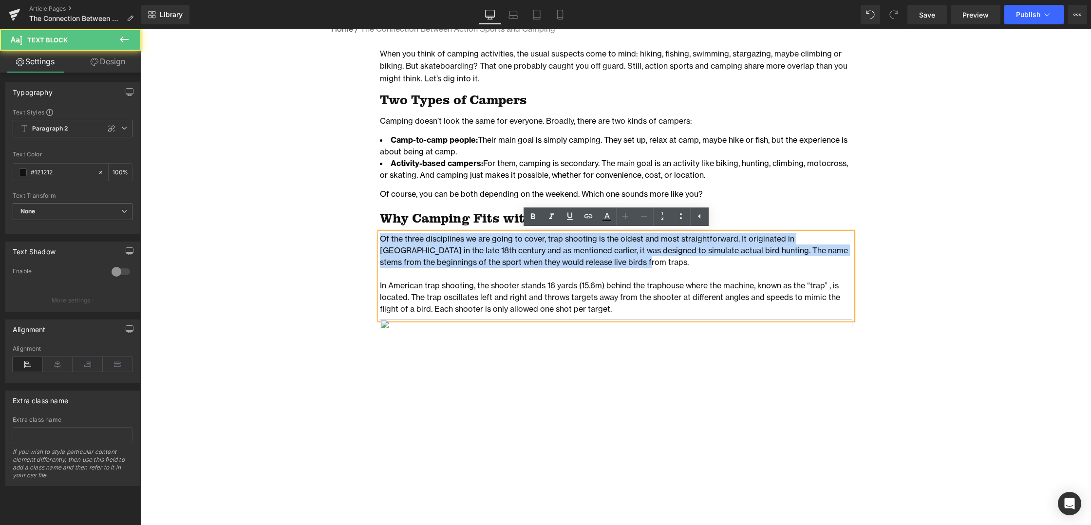
drag, startPoint x: 540, startPoint y: 262, endPoint x: 381, endPoint y: 238, distance: 160.6
click at [381, 238] on p "Of the three disciplines we are going to cover, trap shooting is the oldest and…" at bounding box center [616, 250] width 472 height 35
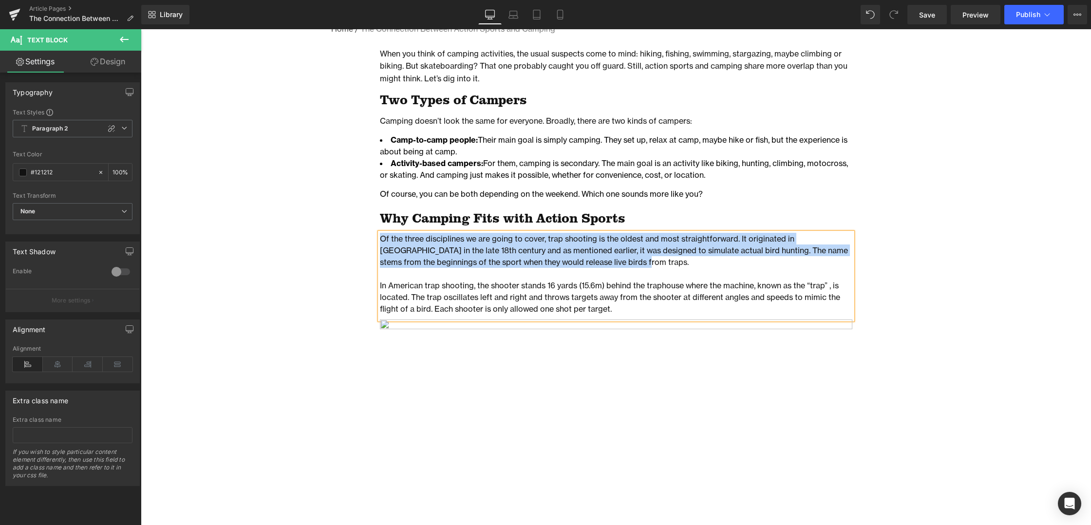
paste div
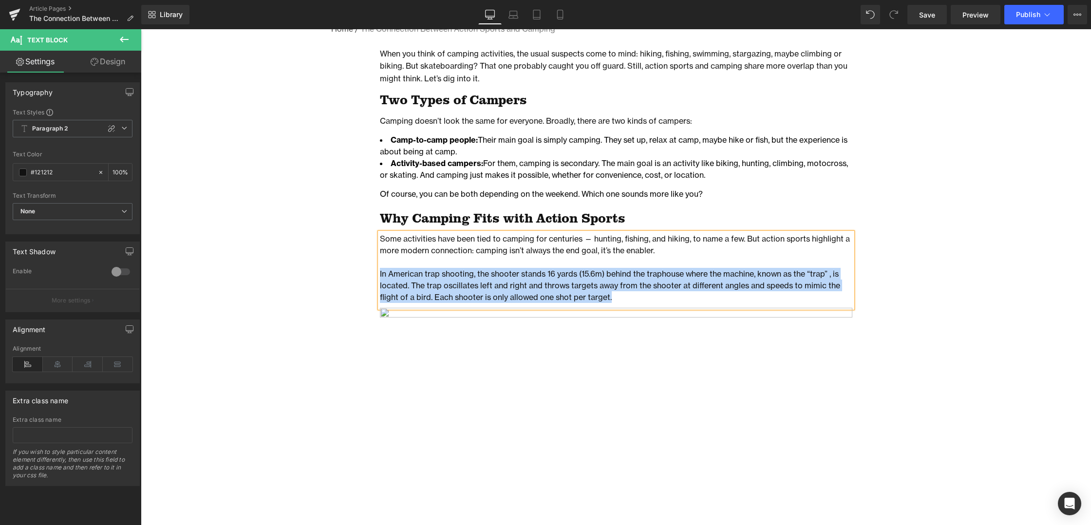
drag, startPoint x: 617, startPoint y: 298, endPoint x: 373, endPoint y: 279, distance: 244.8
click at [373, 279] on div "When you think of camping activities, the usual suspects come to mind: hiking, …" at bounding box center [616, 413] width 487 height 730
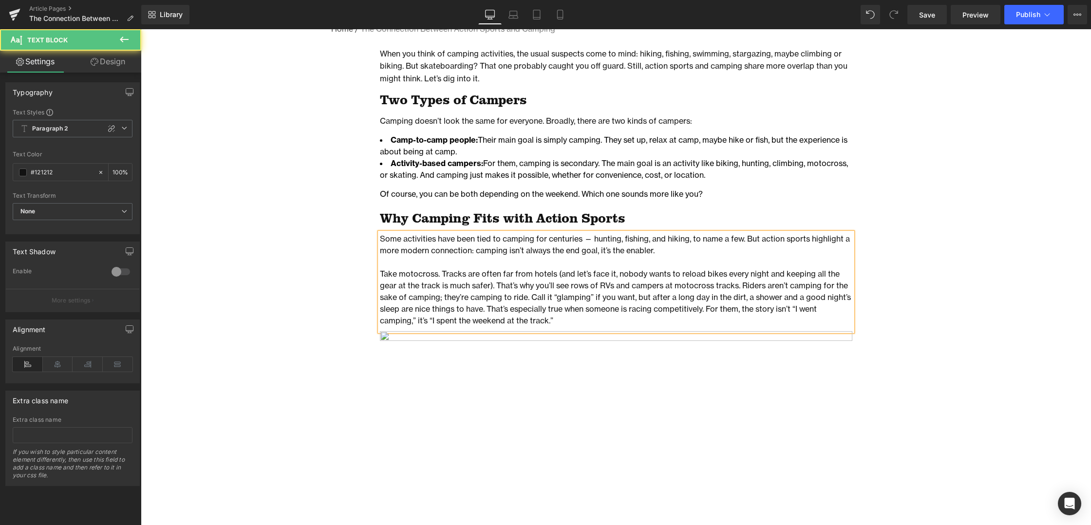
click at [573, 318] on p "Take motocross. Tracks are often far from hotels (and let’s face it, nobody wan…" at bounding box center [616, 297] width 472 height 58
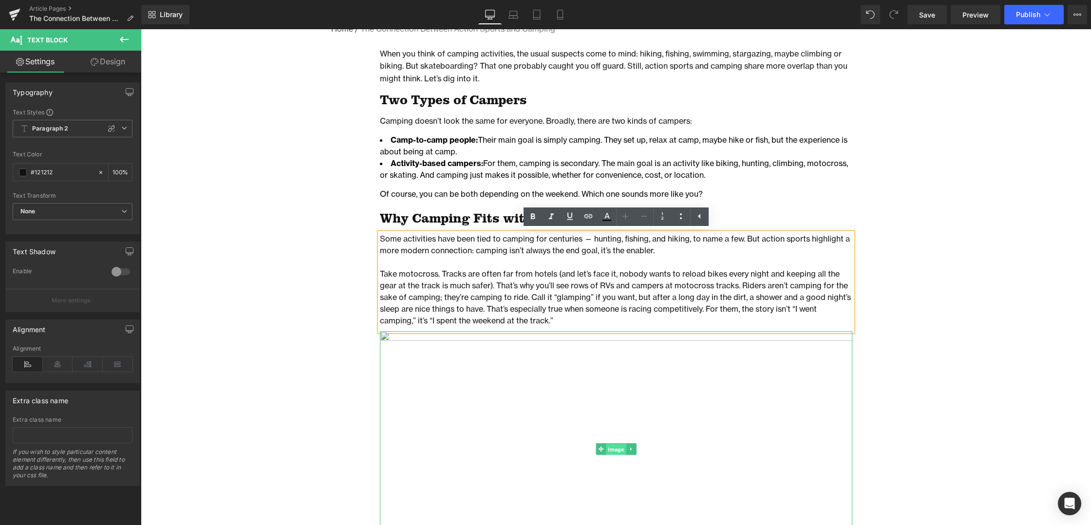
click at [617, 449] on span "Image" at bounding box center [616, 450] width 20 height 12
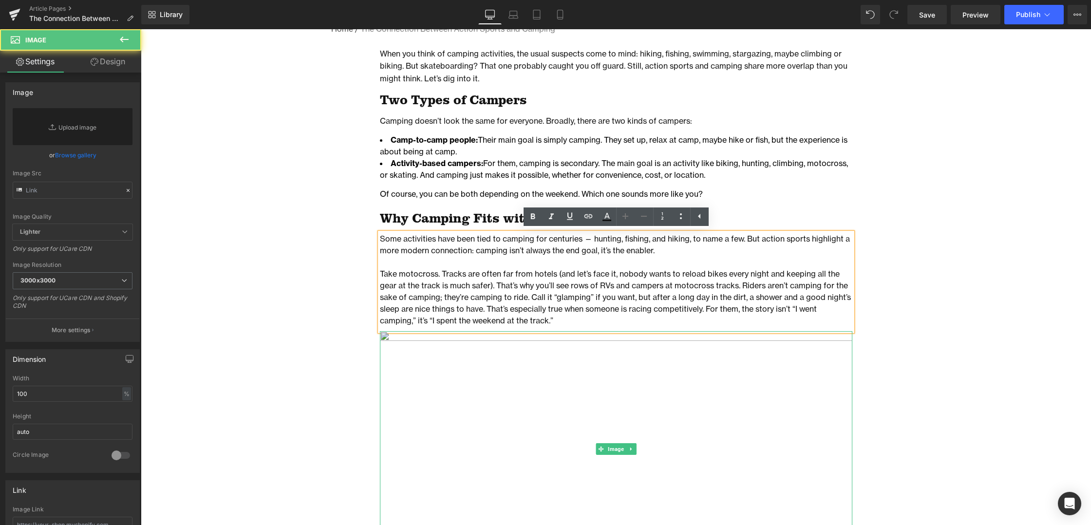
scroll to position [716, 0]
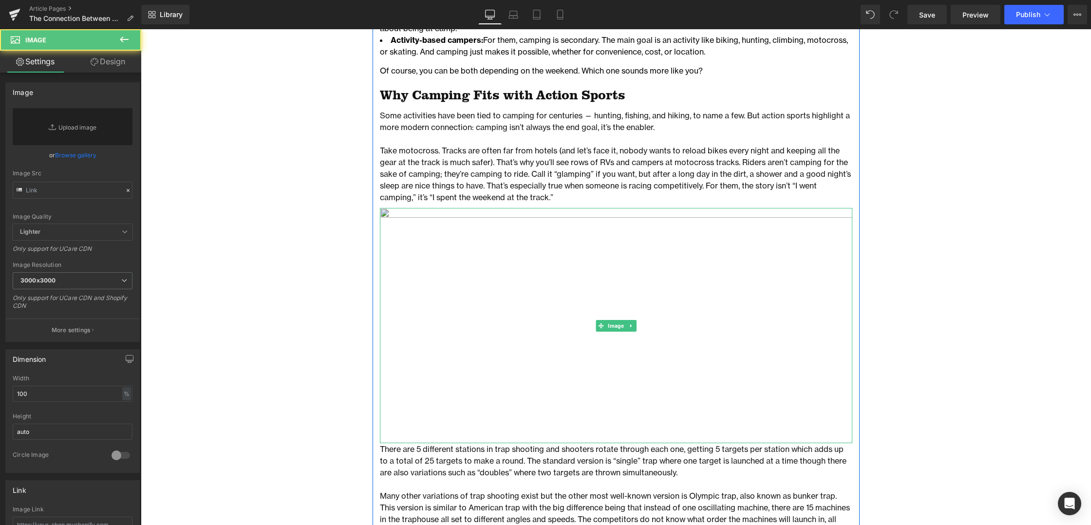
click at [418, 214] on img at bounding box center [616, 325] width 472 height 235
